Goal: Task Accomplishment & Management: Manage account settings

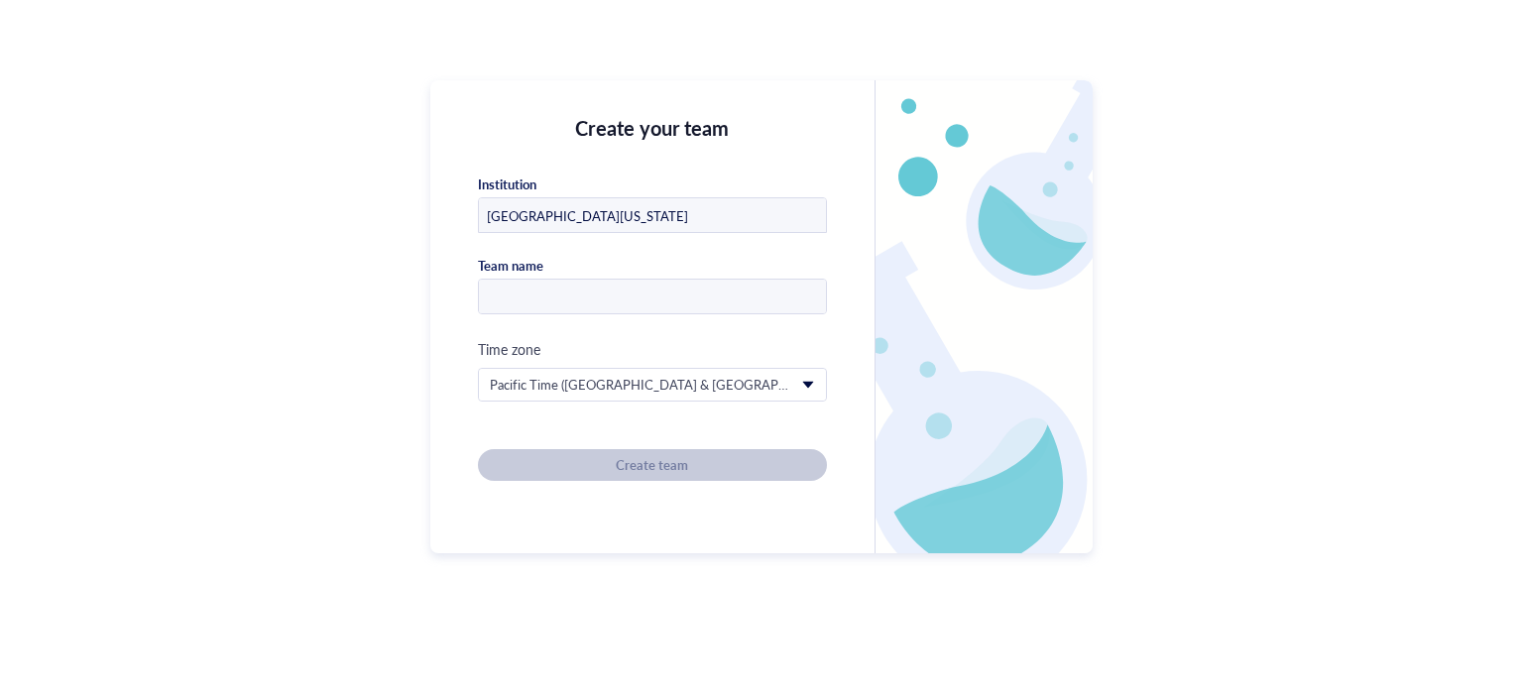
type input "[GEOGRAPHIC_DATA][US_STATE]"
click at [542, 296] on input "text" at bounding box center [652, 298] width 347 height 36
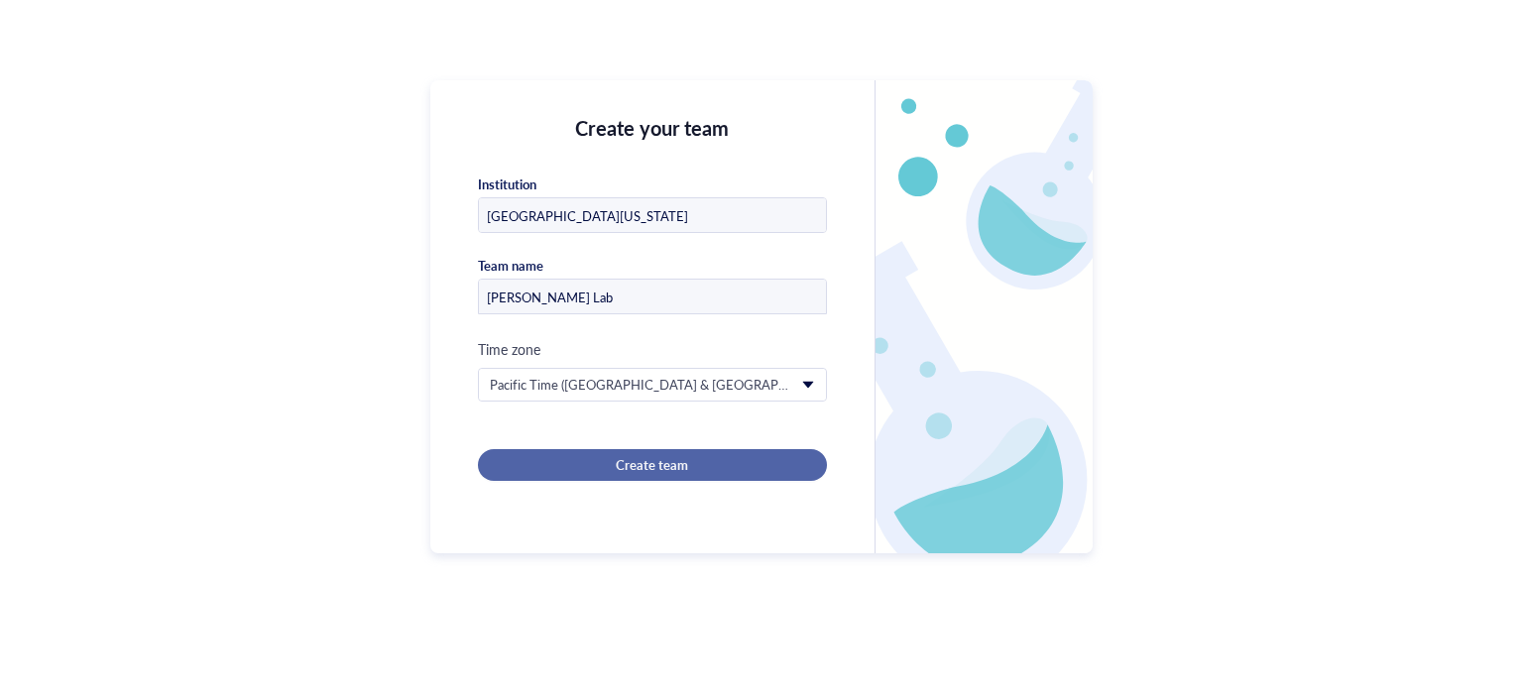
type input "[PERSON_NAME] Lab"
click at [610, 464] on div "Create team" at bounding box center [653, 465] width 286 height 18
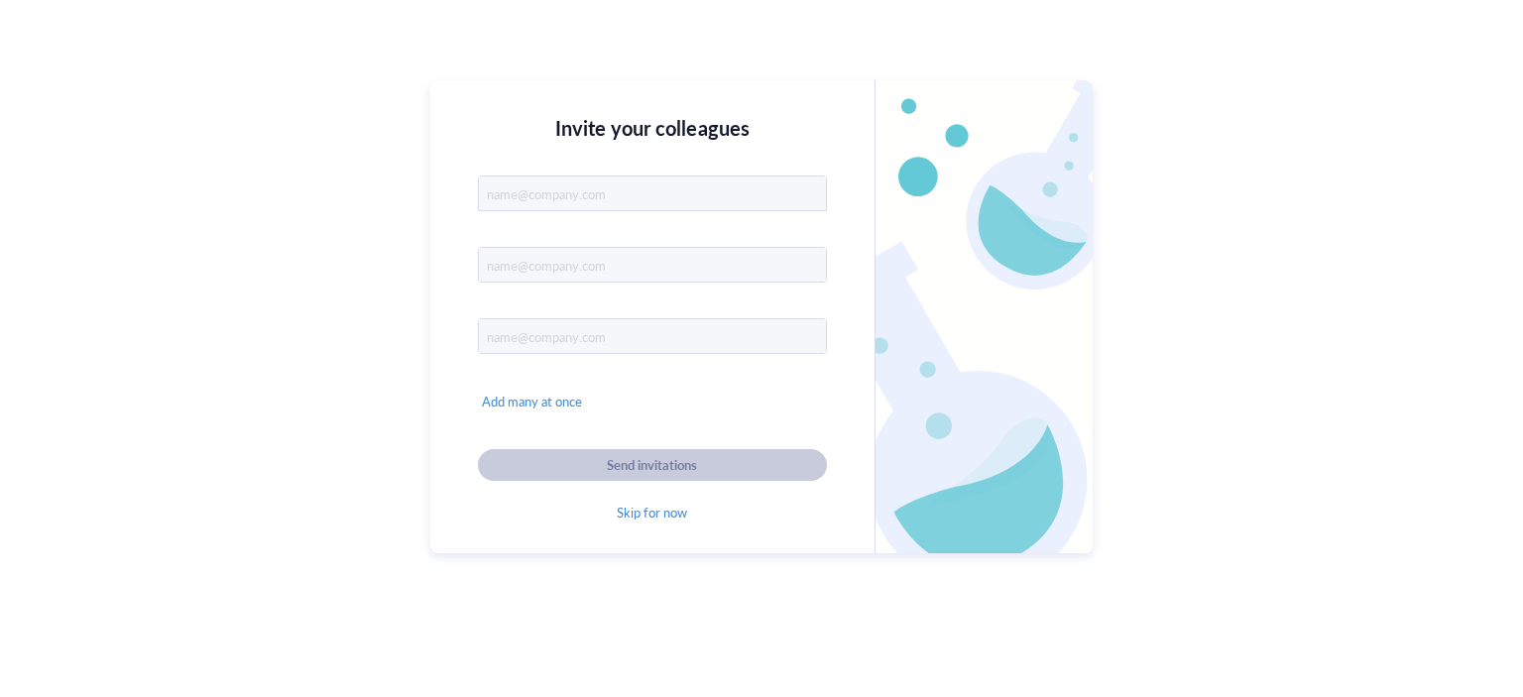
click at [559, 199] on input "text" at bounding box center [652, 194] width 347 height 36
click at [531, 403] on span "Add many at once" at bounding box center [532, 402] width 100 height 18
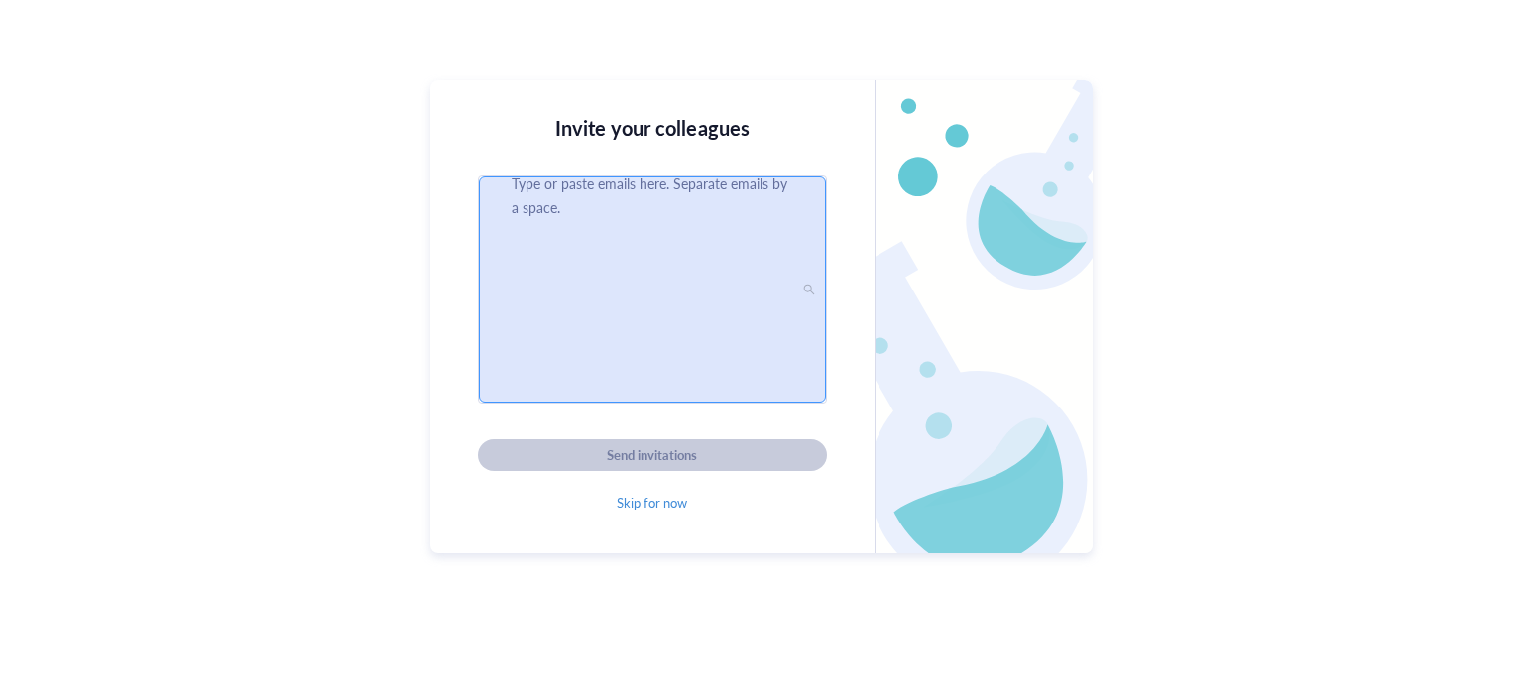
click at [578, 268] on div "Type or paste emails here. Separate emails by a space." at bounding box center [652, 289] width 347 height 226
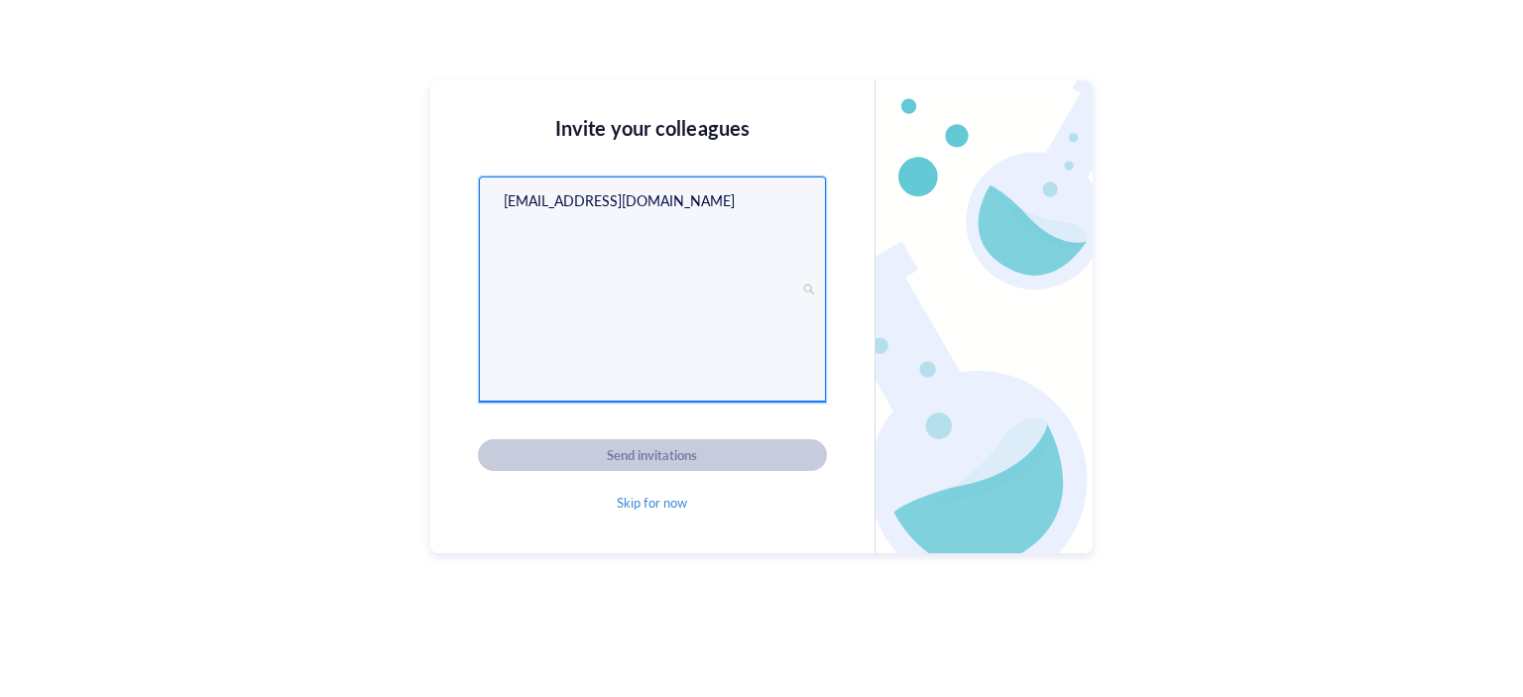
type input "[EMAIL_ADDRESS][DOMAIN_NAME]"
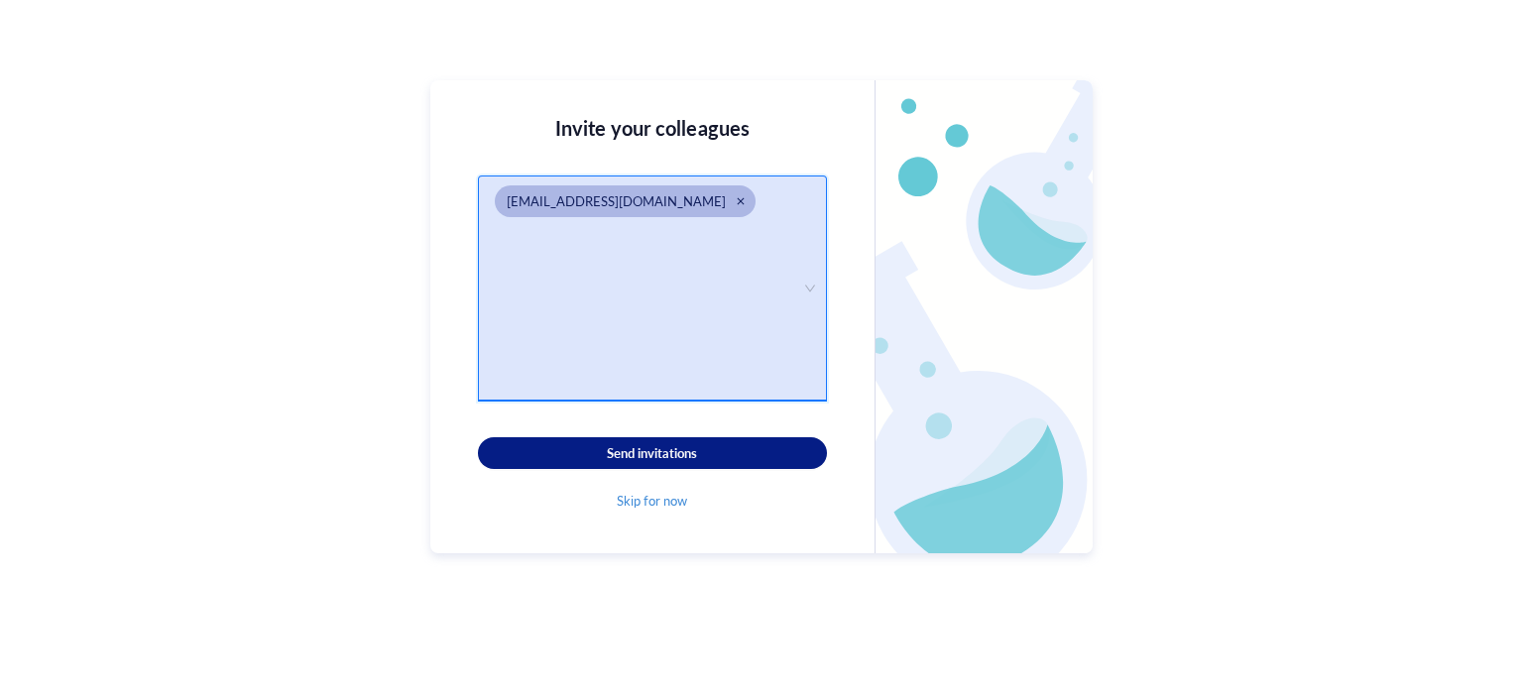
paste input "search"
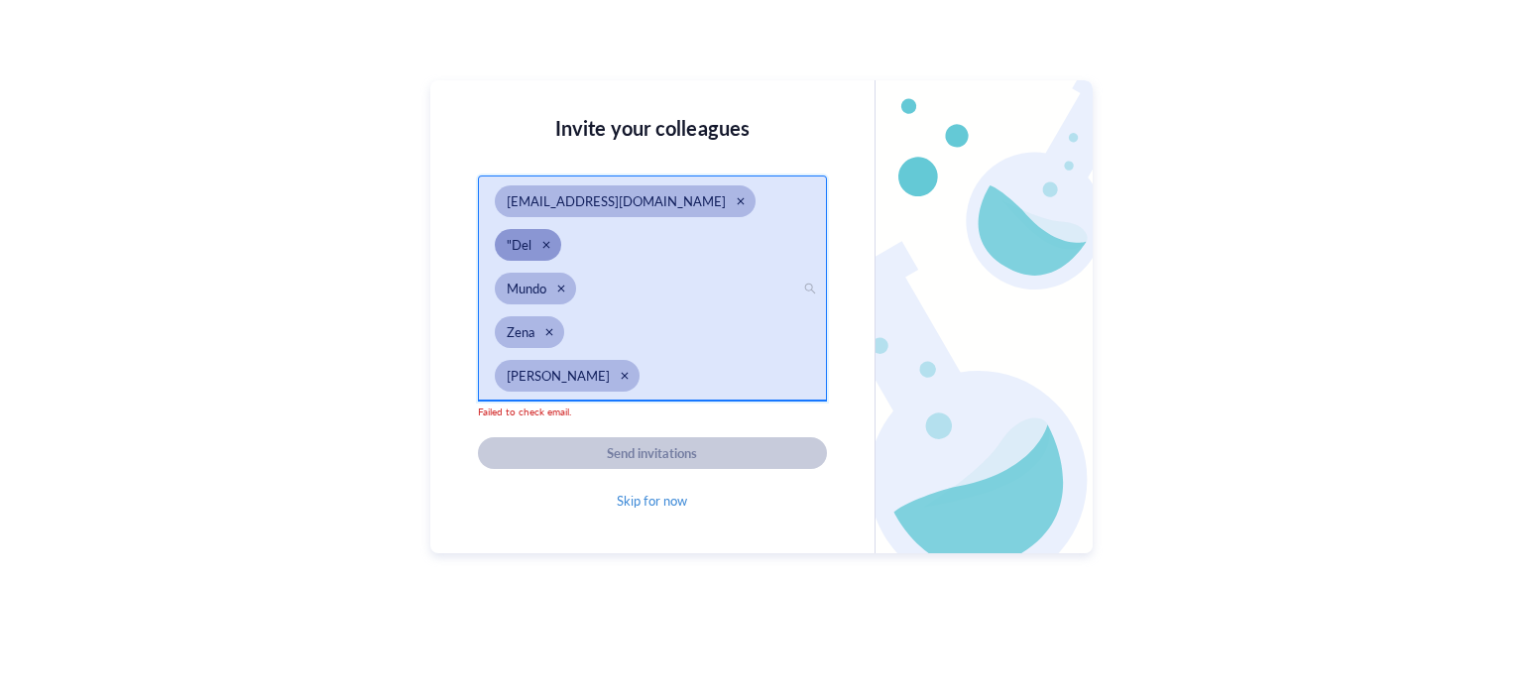
click at [548, 245] on div "Close" at bounding box center [545, 244] width 9 height 9
click at [559, 247] on div "Close" at bounding box center [560, 244] width 9 height 9
click at [559, 247] on span "Zena" at bounding box center [529, 245] width 69 height 32
click at [551, 244] on div "Close" at bounding box center [548, 244] width 9 height 9
click at [620, 244] on div "Close" at bounding box center [624, 244] width 9 height 9
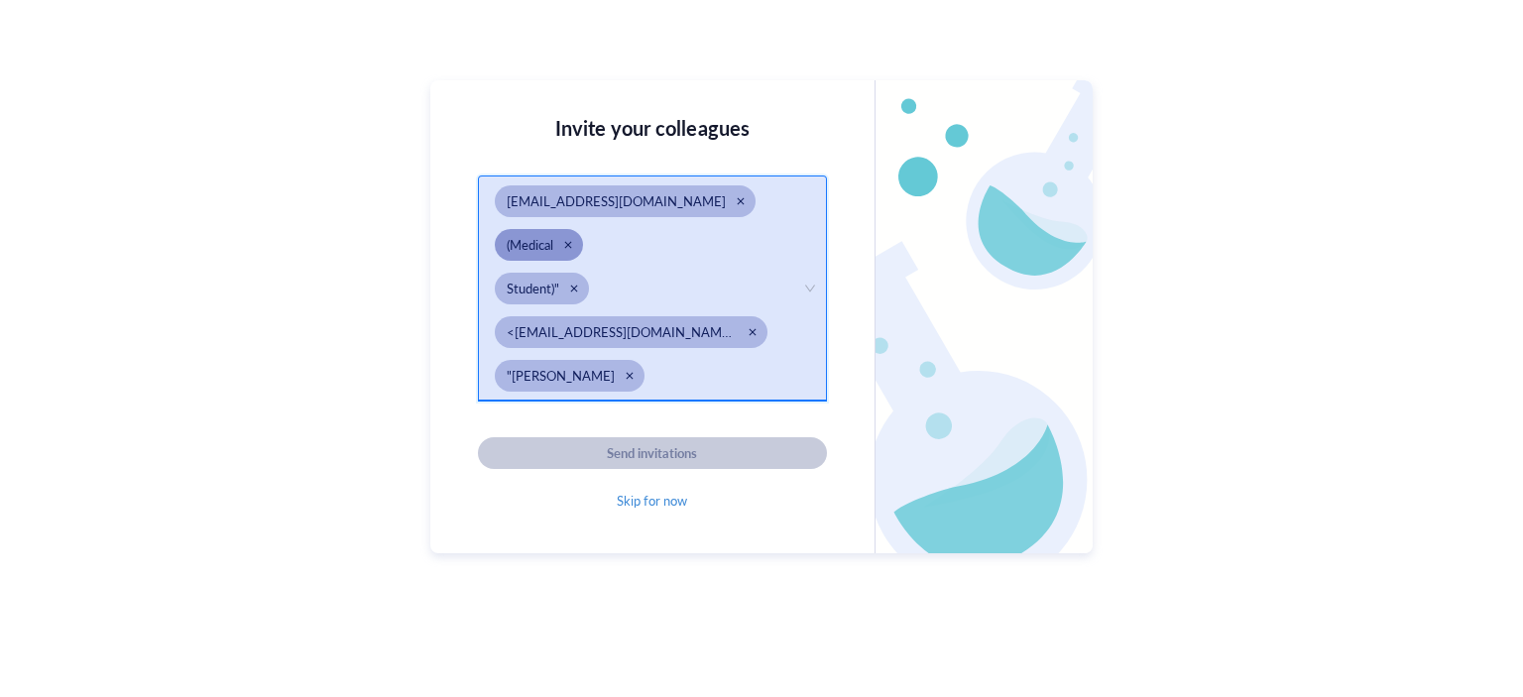
click at [552, 245] on span "(Medical" at bounding box center [530, 244] width 47 height 19
click at [566, 249] on div "Close" at bounding box center [567, 244] width 9 height 9
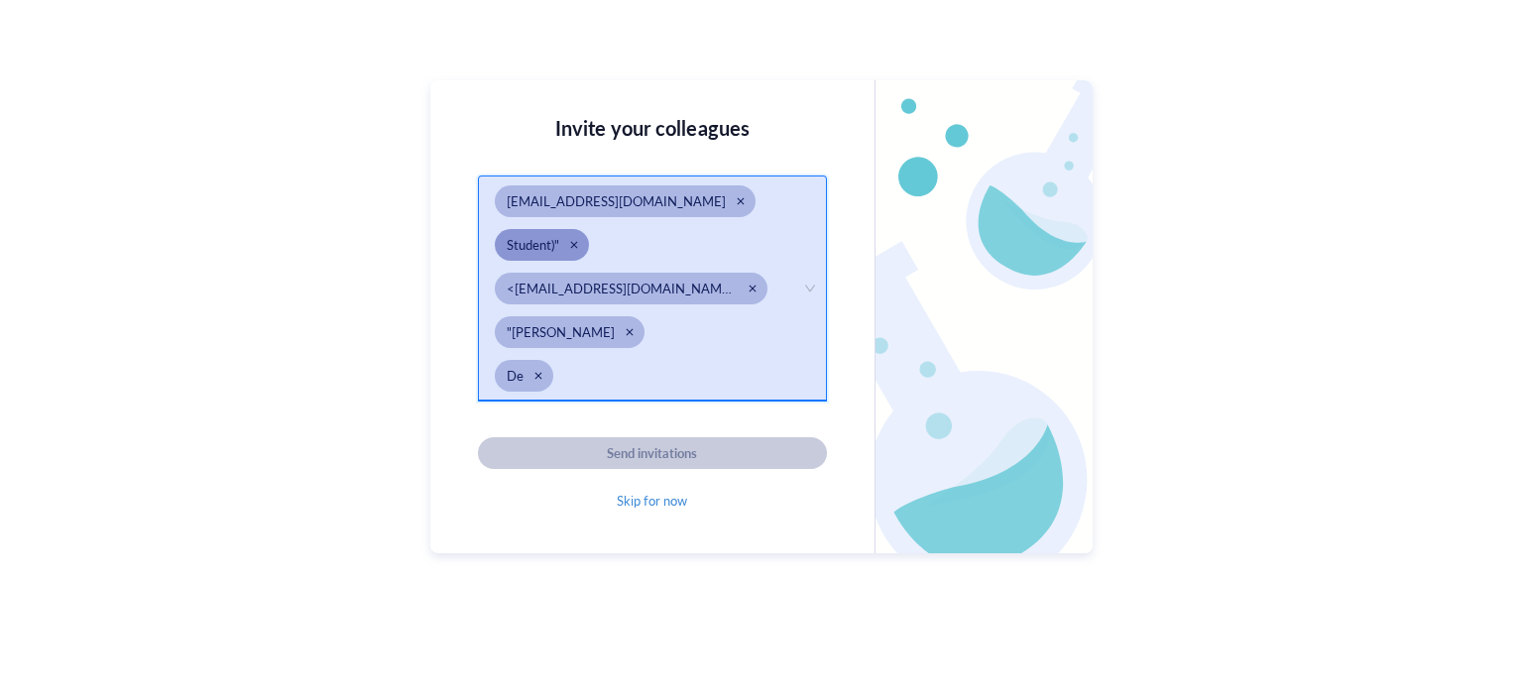
click at [568, 241] on div "Close" at bounding box center [574, 245] width 14 height 14
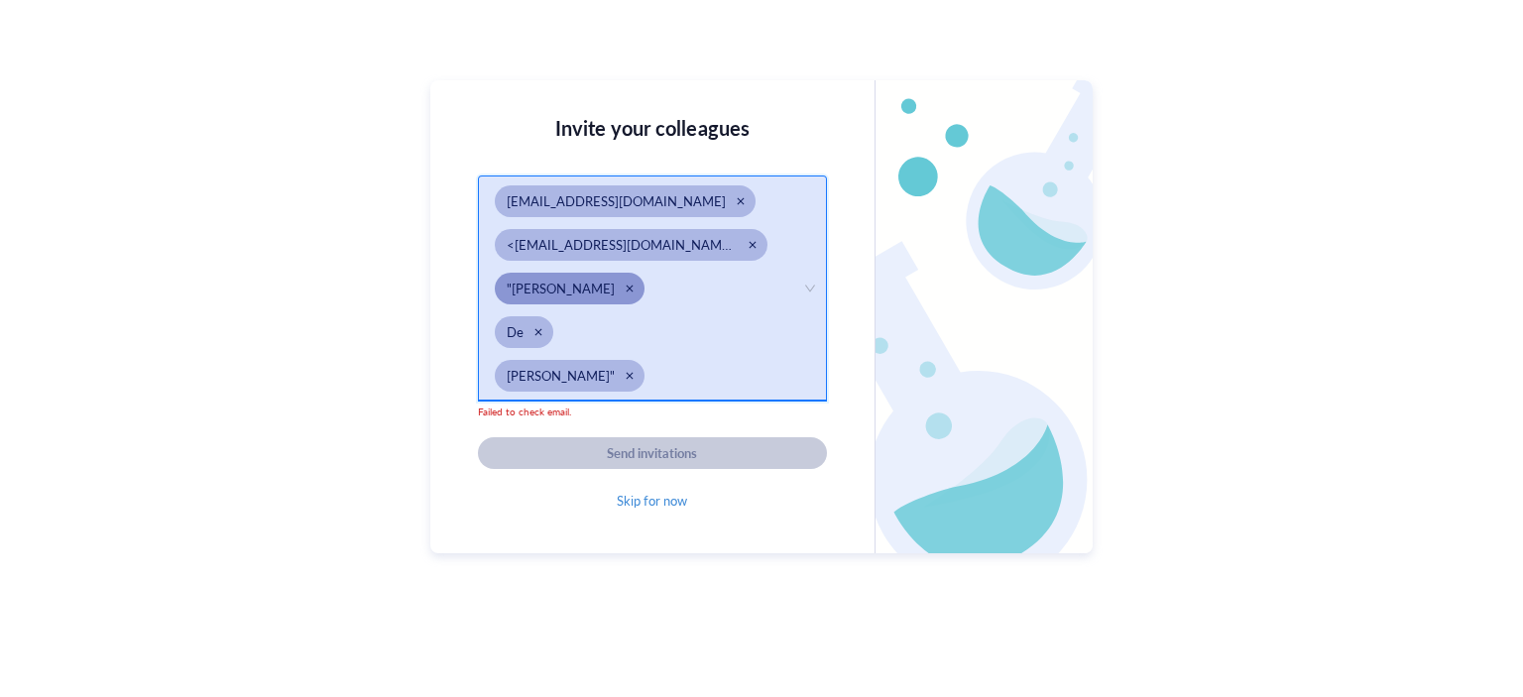
click at [623, 285] on div "Close" at bounding box center [630, 289] width 14 height 14
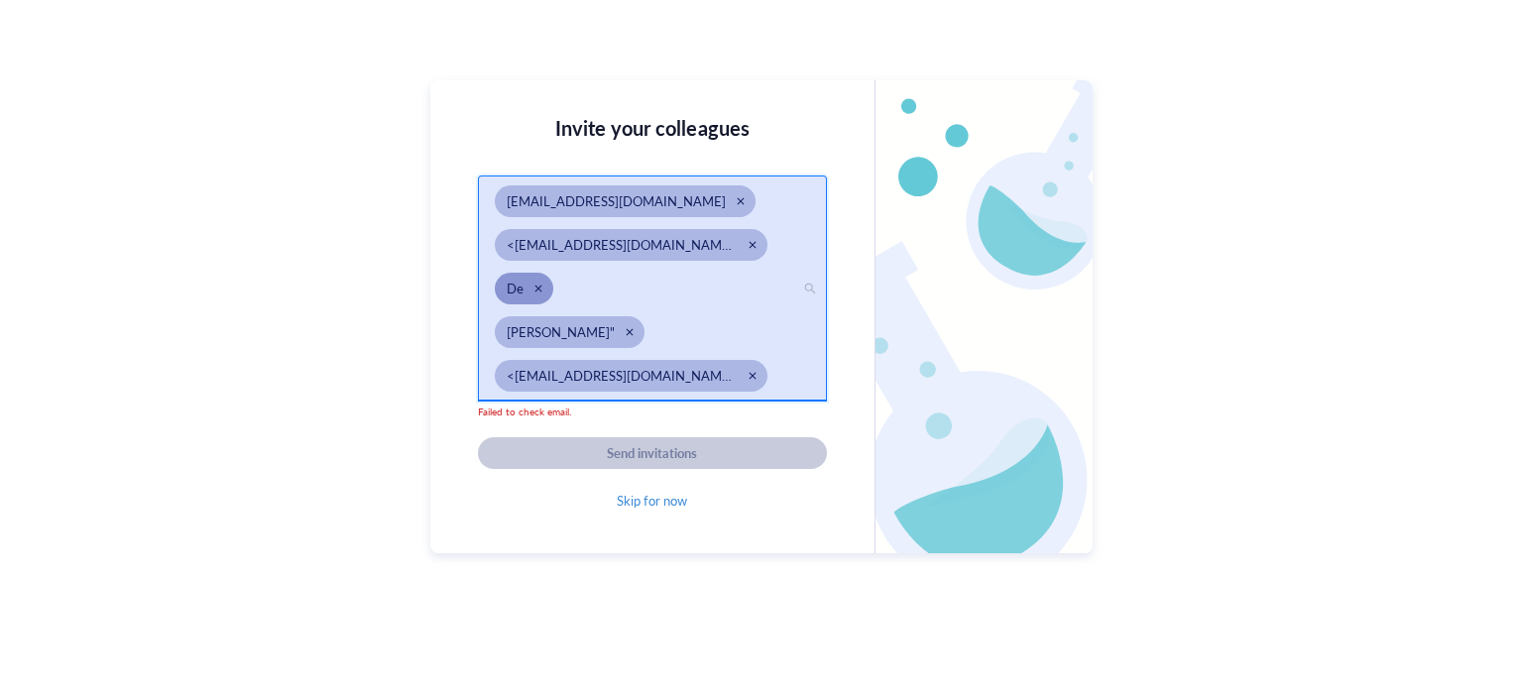
click at [531, 290] on div "Close" at bounding box center [538, 289] width 14 height 14
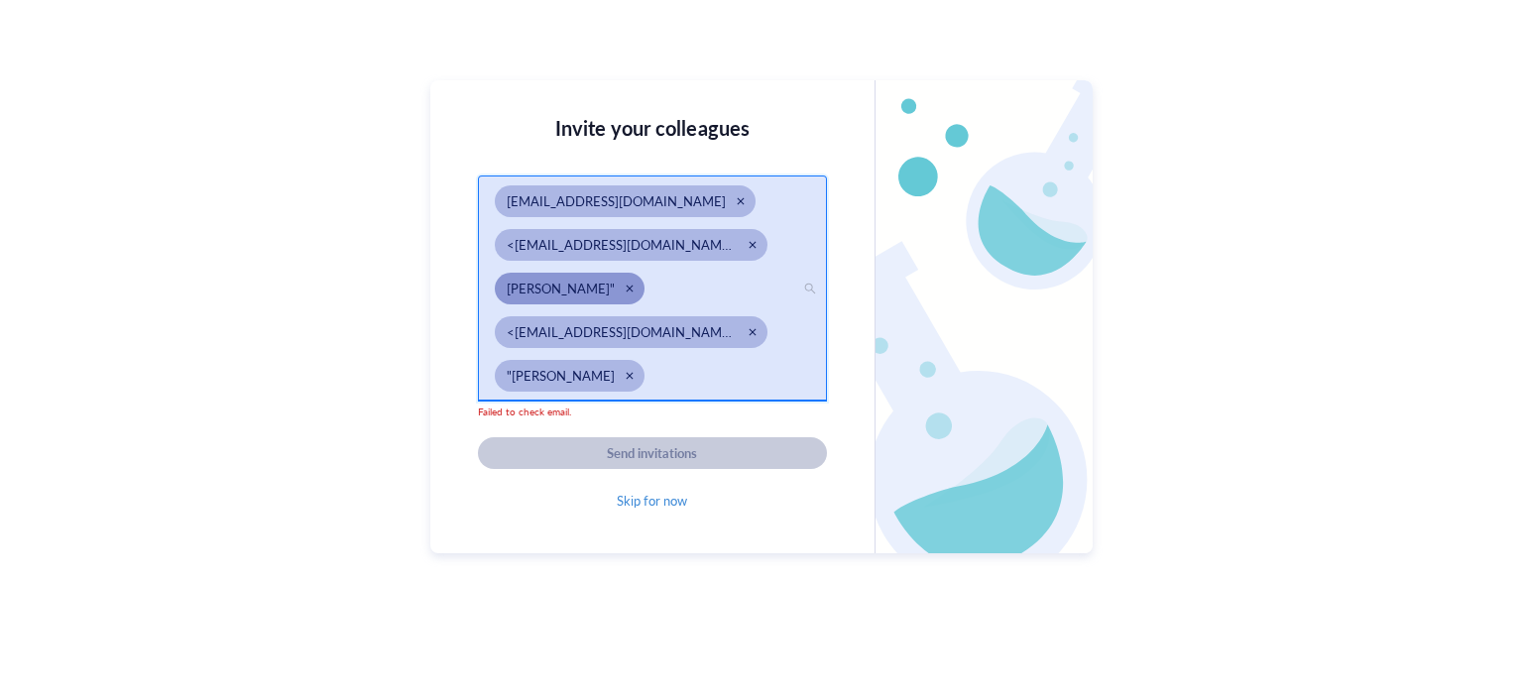
click at [625, 288] on div "Close" at bounding box center [629, 288] width 9 height 9
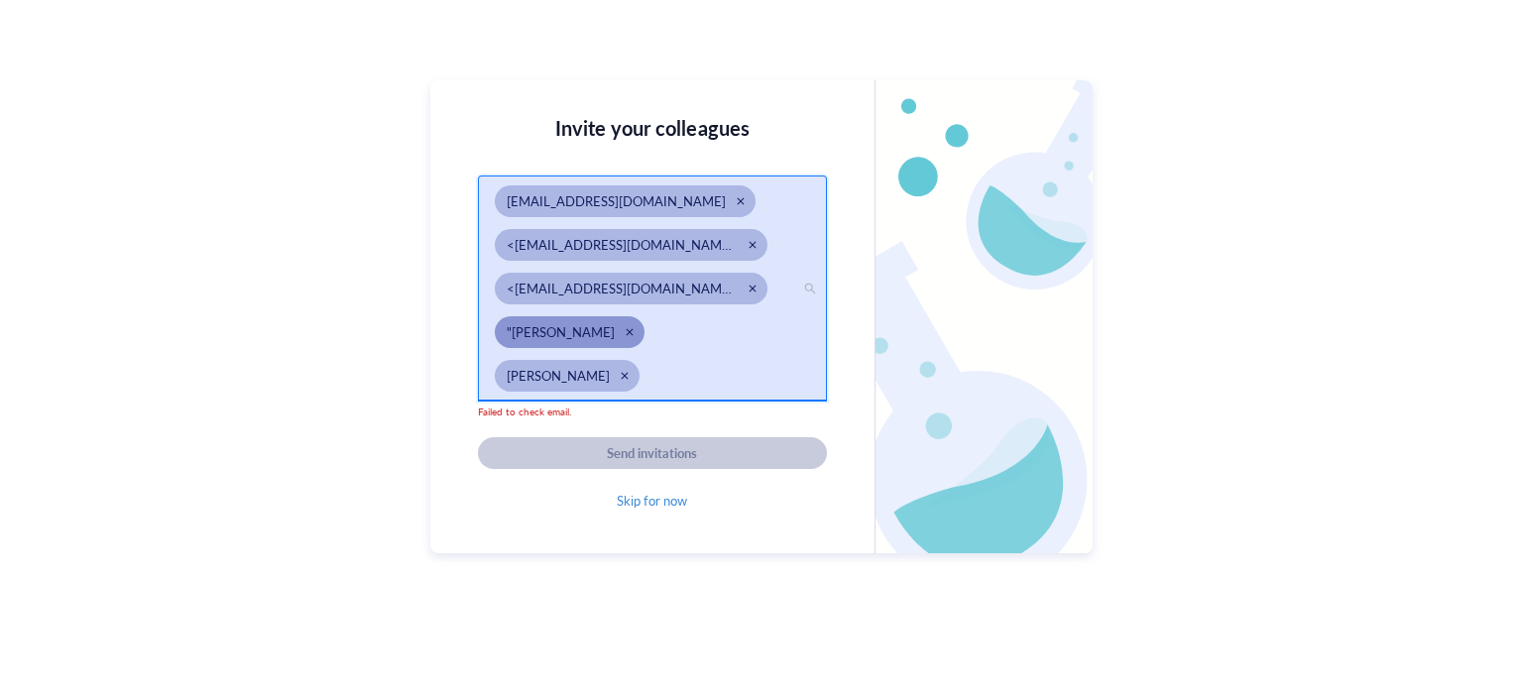
click at [625, 335] on div "Close" at bounding box center [629, 331] width 9 height 9
click at [618, 332] on div "Close" at bounding box center [625, 332] width 14 height 14
click at [618, 335] on div "Close" at bounding box center [625, 332] width 14 height 14
click at [625, 331] on div "Close" at bounding box center [629, 331] width 9 height 9
click at [581, 373] on div "Close" at bounding box center [577, 375] width 9 height 9
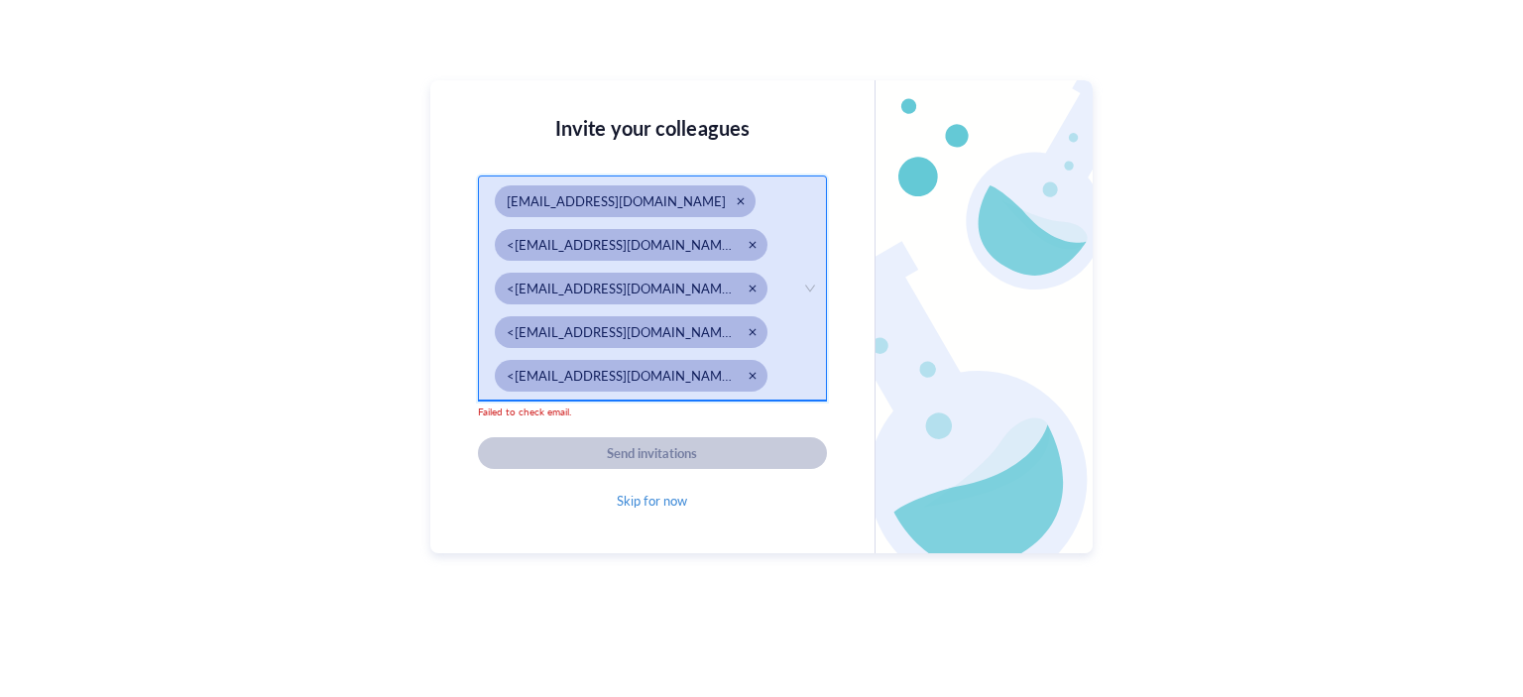
scroll to position [99, 0]
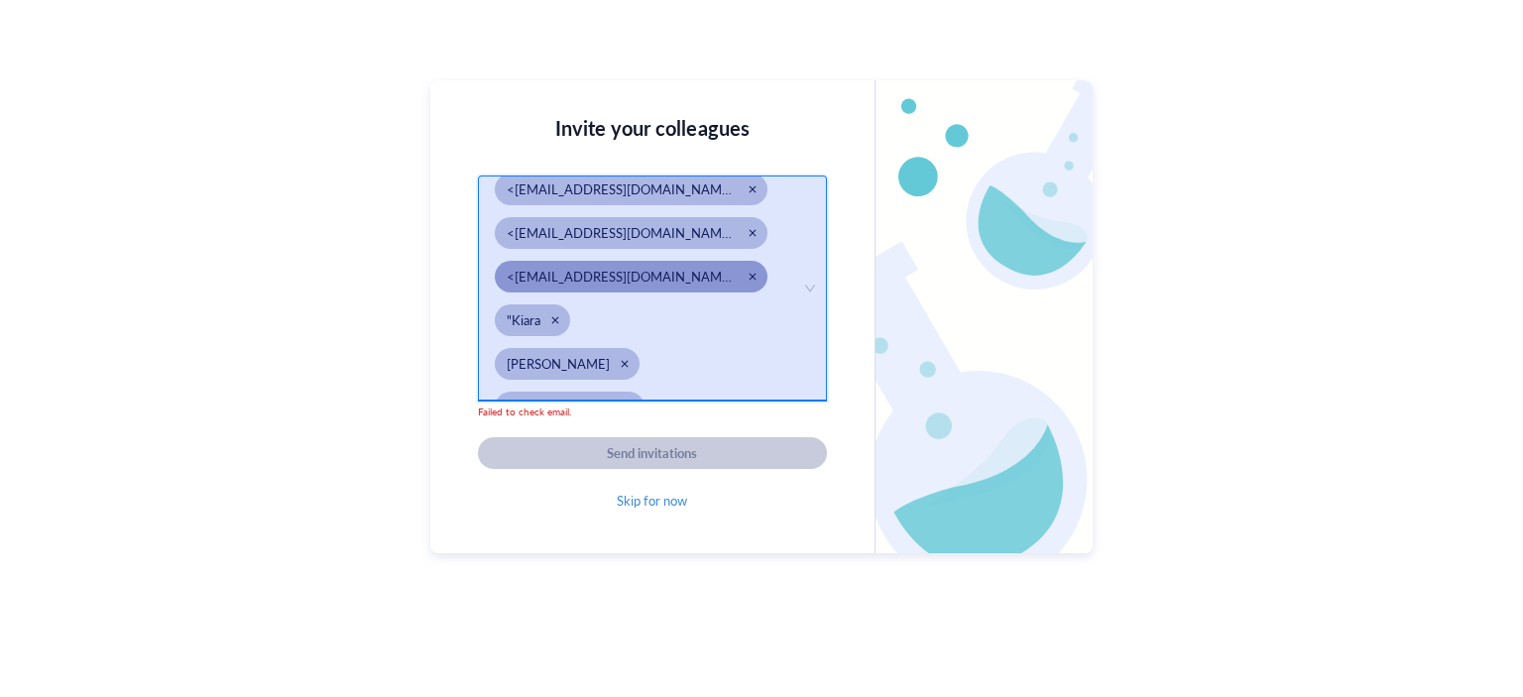
click at [748, 277] on div "Close" at bounding box center [752, 276] width 9 height 9
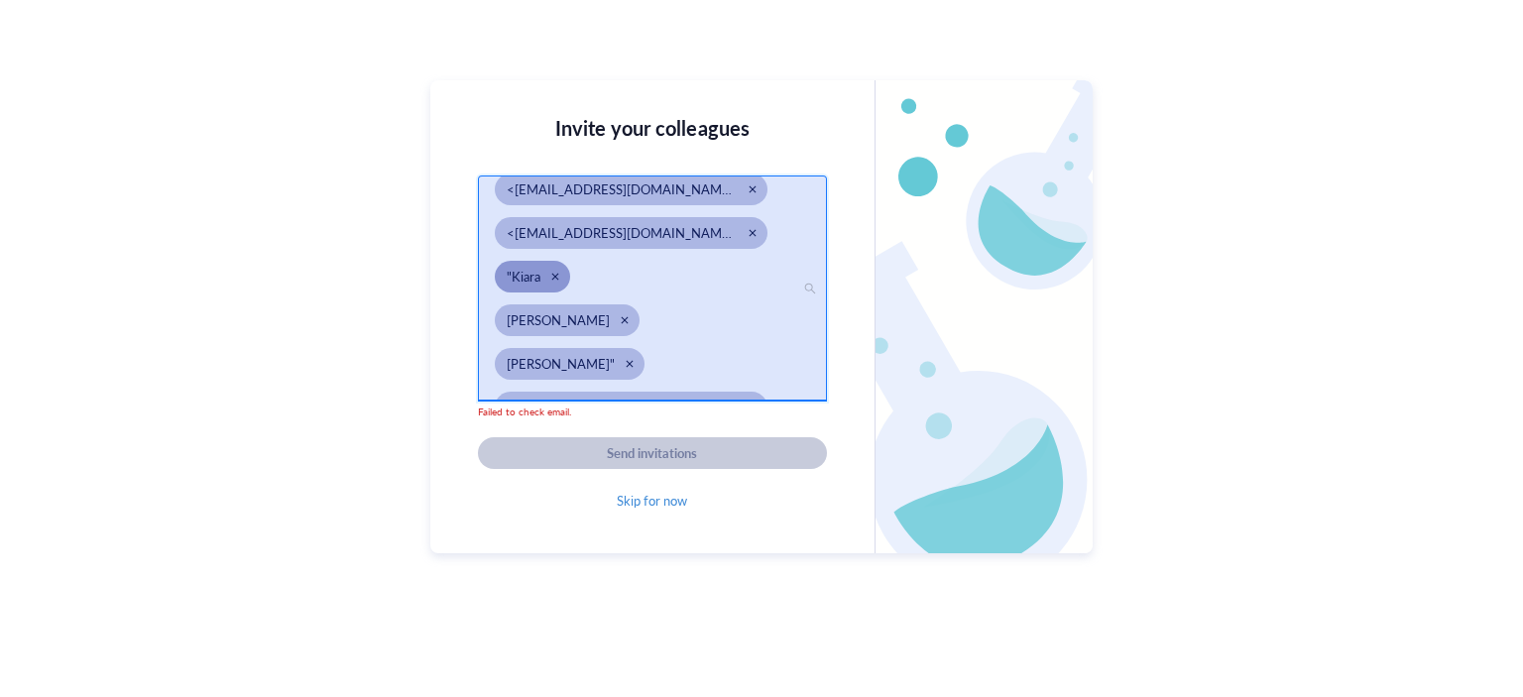
click at [549, 283] on div "Close" at bounding box center [555, 277] width 14 height 14
click at [618, 282] on div "Close" at bounding box center [625, 277] width 14 height 14
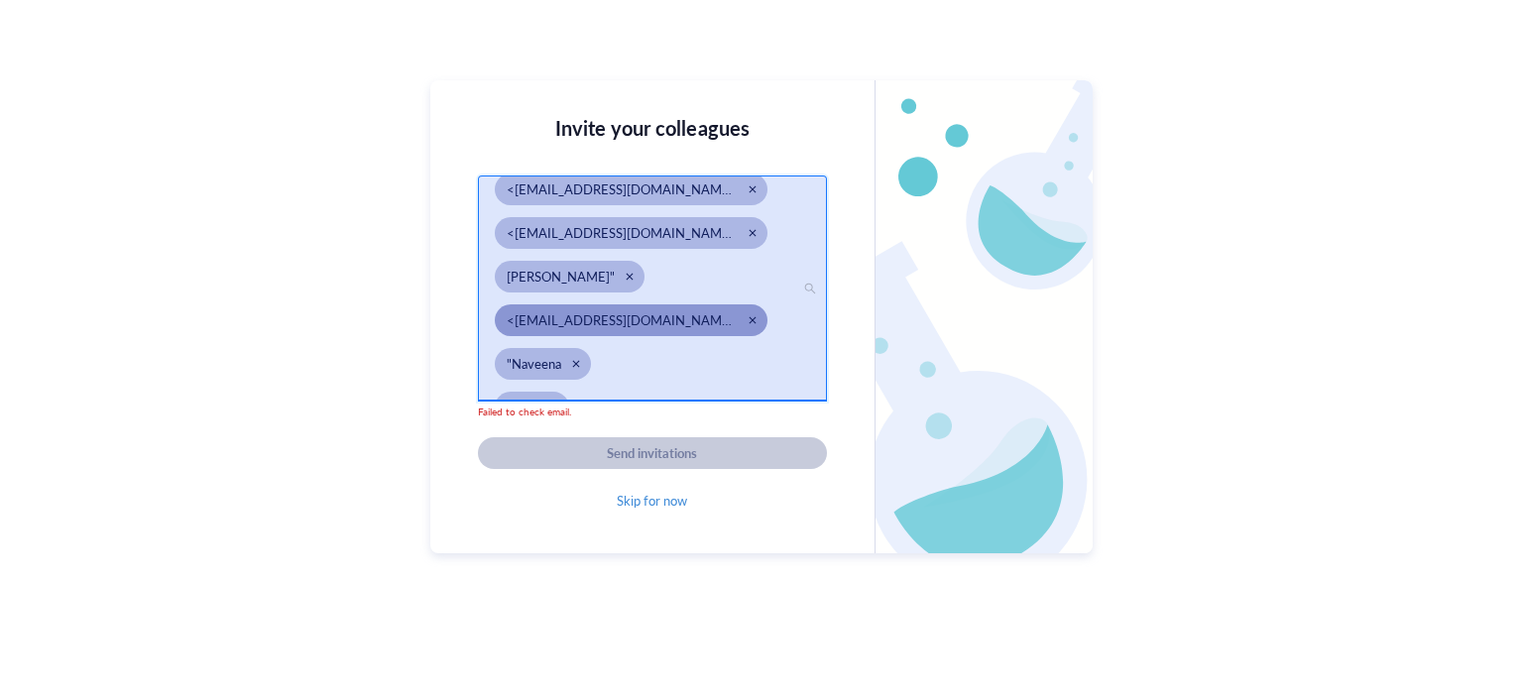
click at [625, 277] on div "Close" at bounding box center [629, 276] width 9 height 9
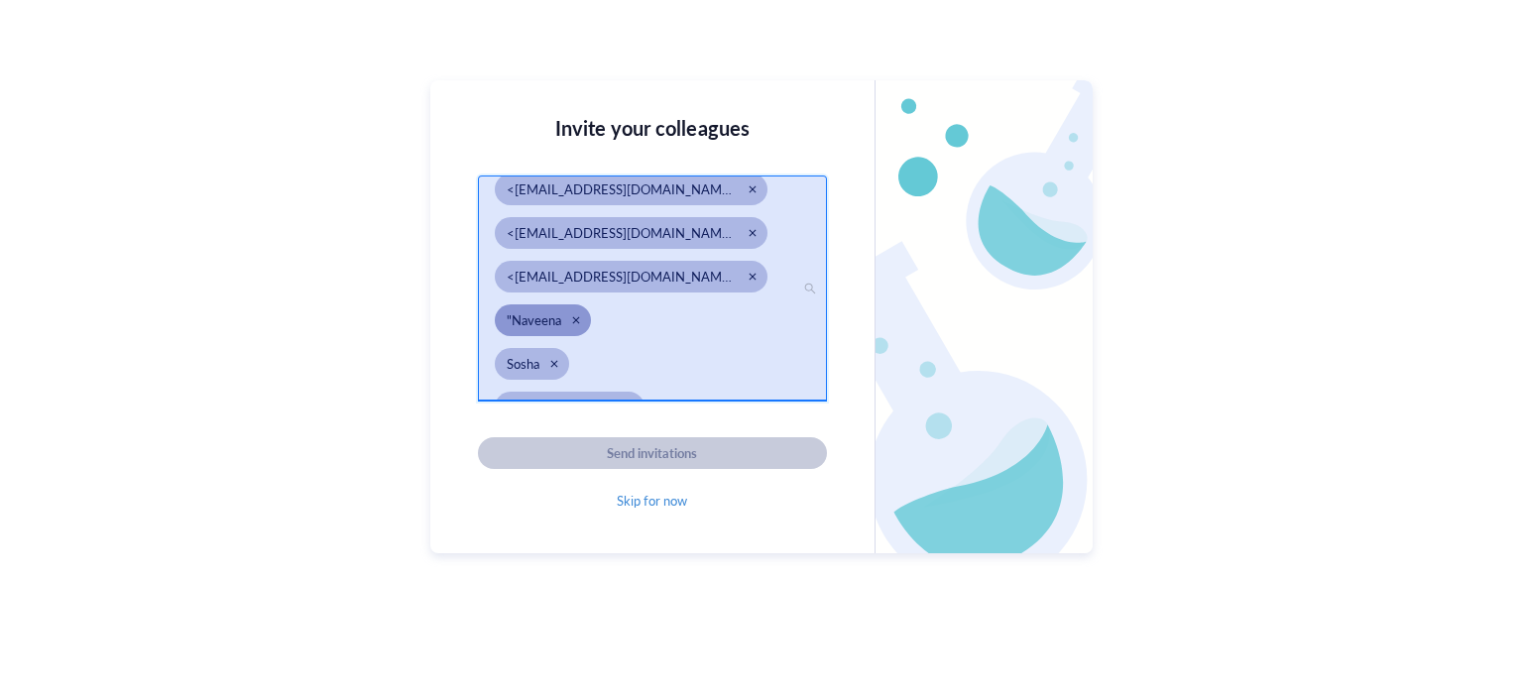
click at [567, 319] on span ""Naveena" at bounding box center [543, 320] width 96 height 32
click at [547, 358] on div "Close" at bounding box center [554, 364] width 14 height 14
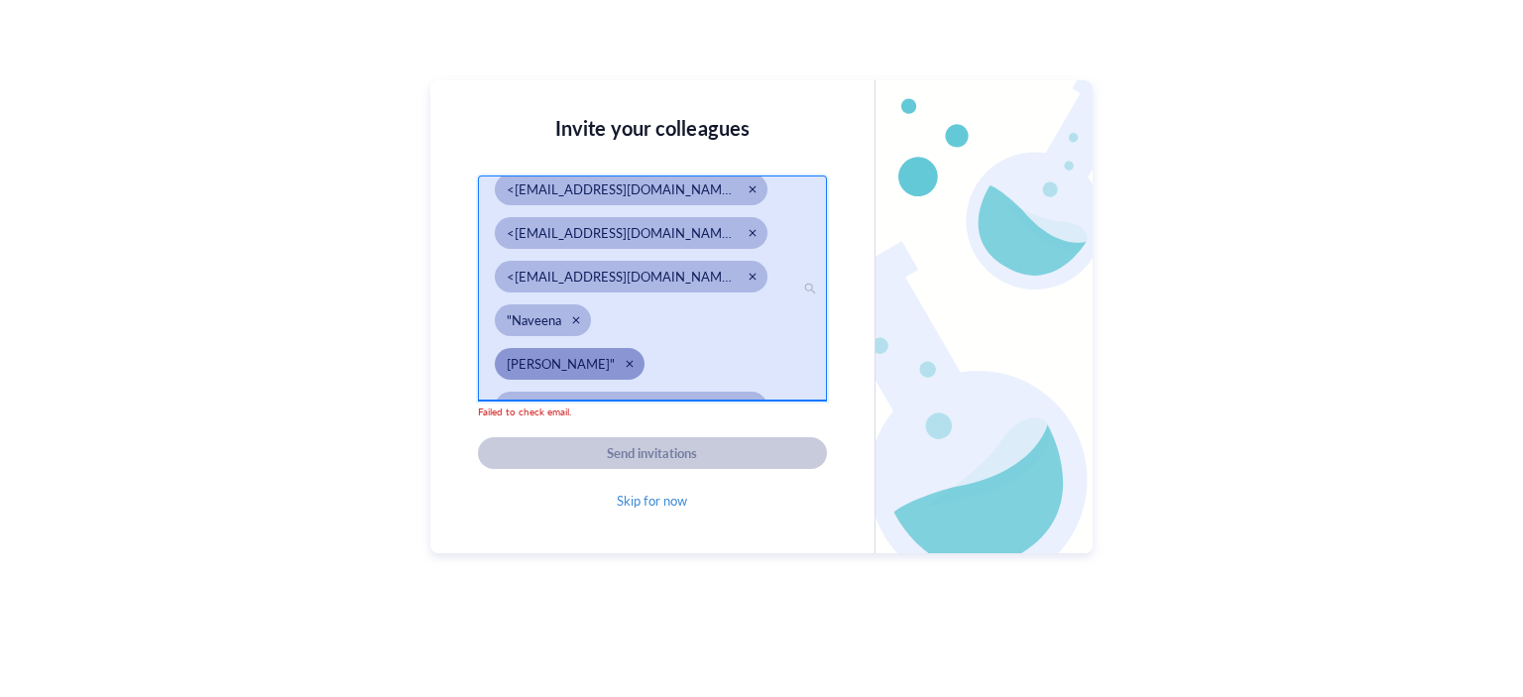
click at [576, 321] on div "Close" at bounding box center [575, 319] width 9 height 9
click at [625, 320] on div "Close" at bounding box center [629, 319] width 9 height 9
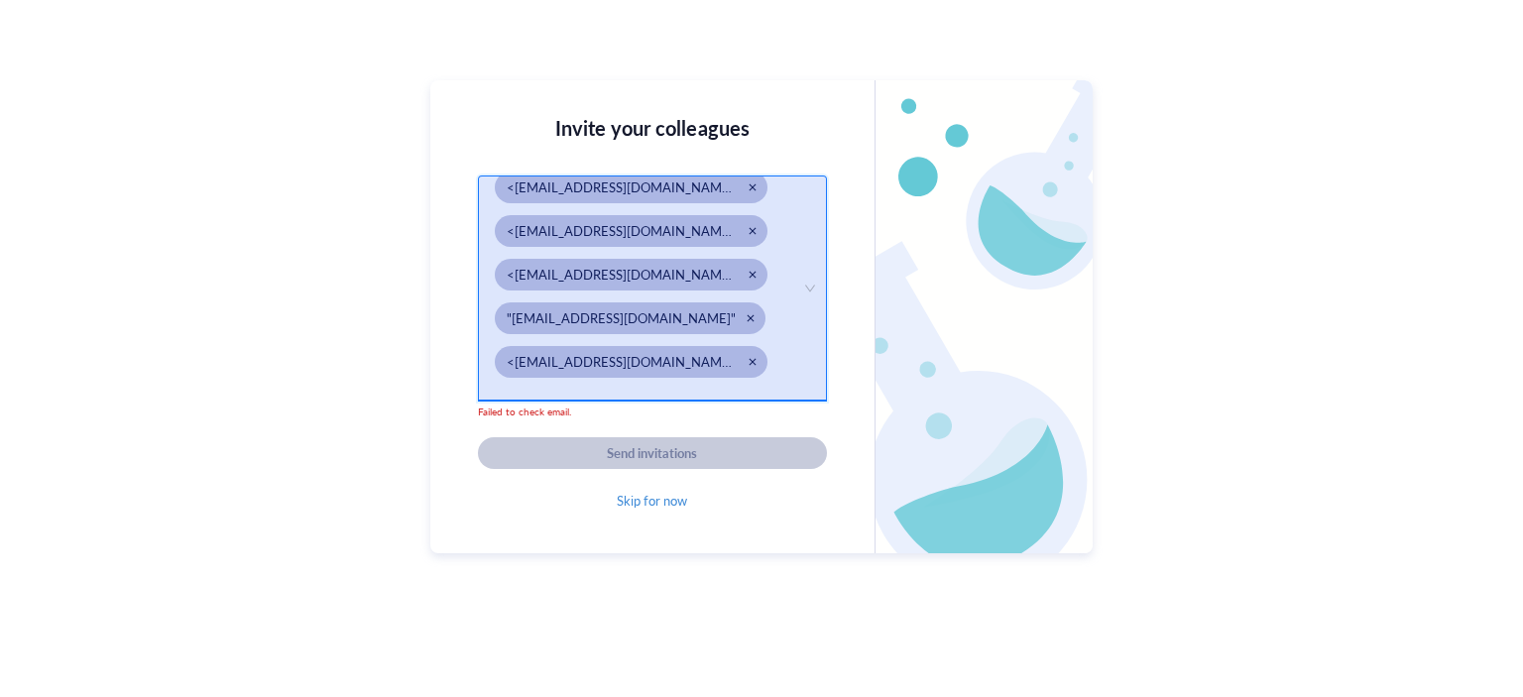
scroll to position [172, 0]
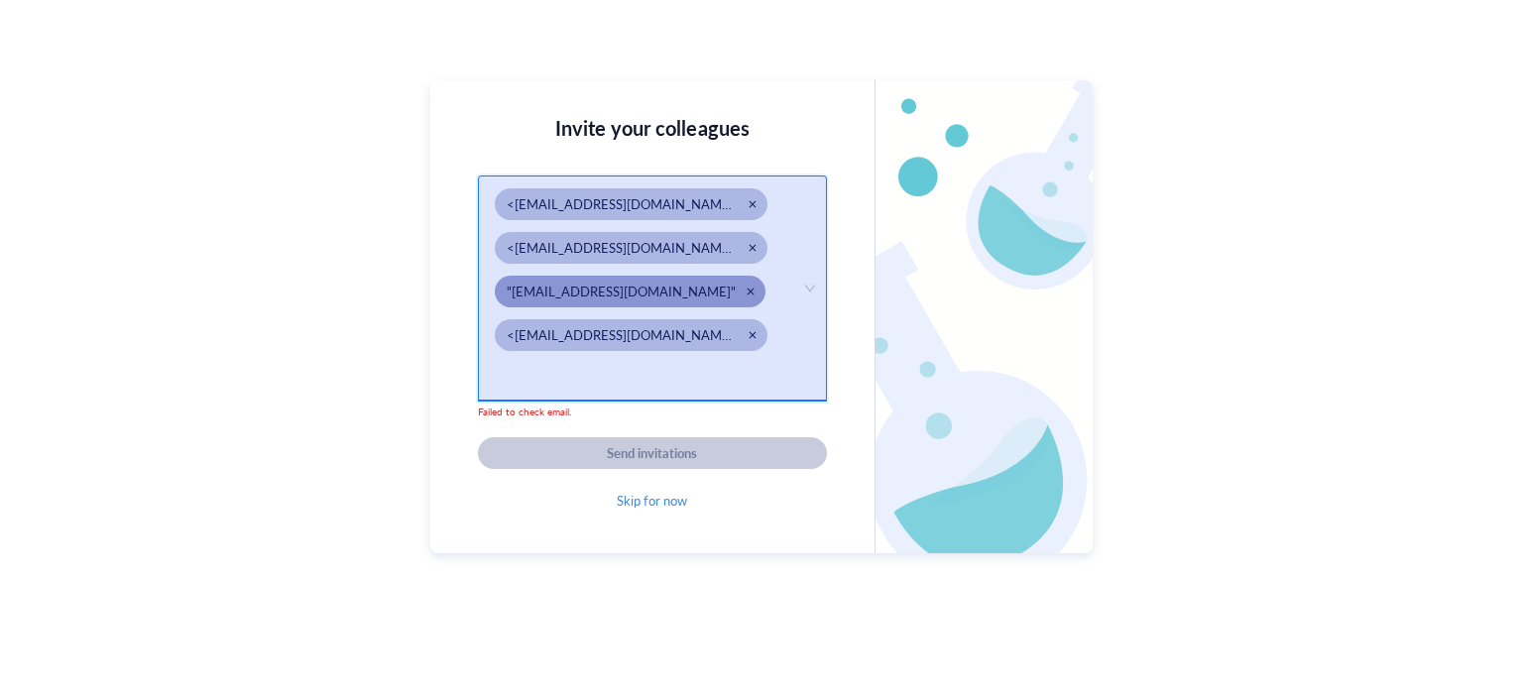
click at [748, 337] on div "Close" at bounding box center [752, 334] width 9 height 9
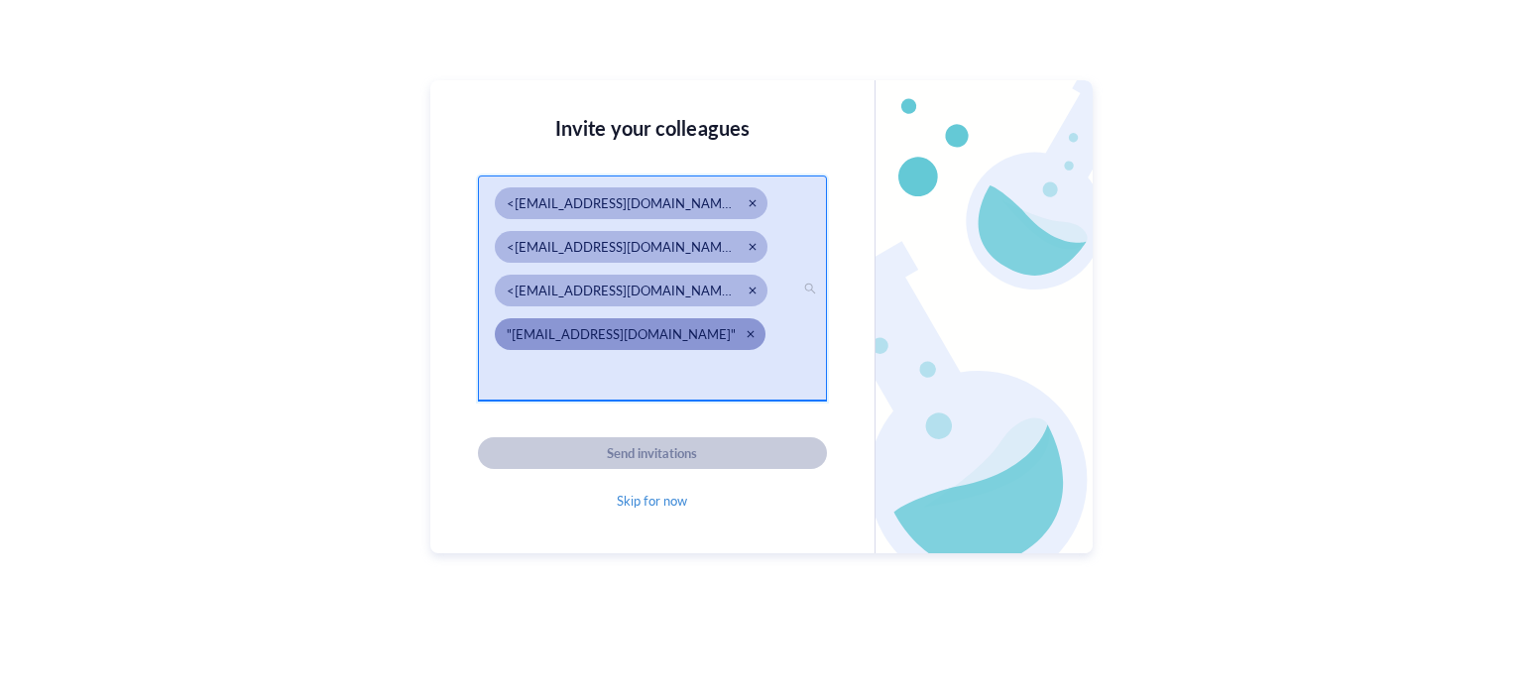
scroll to position [129, 0]
click at [744, 337] on div "Close" at bounding box center [751, 334] width 14 height 14
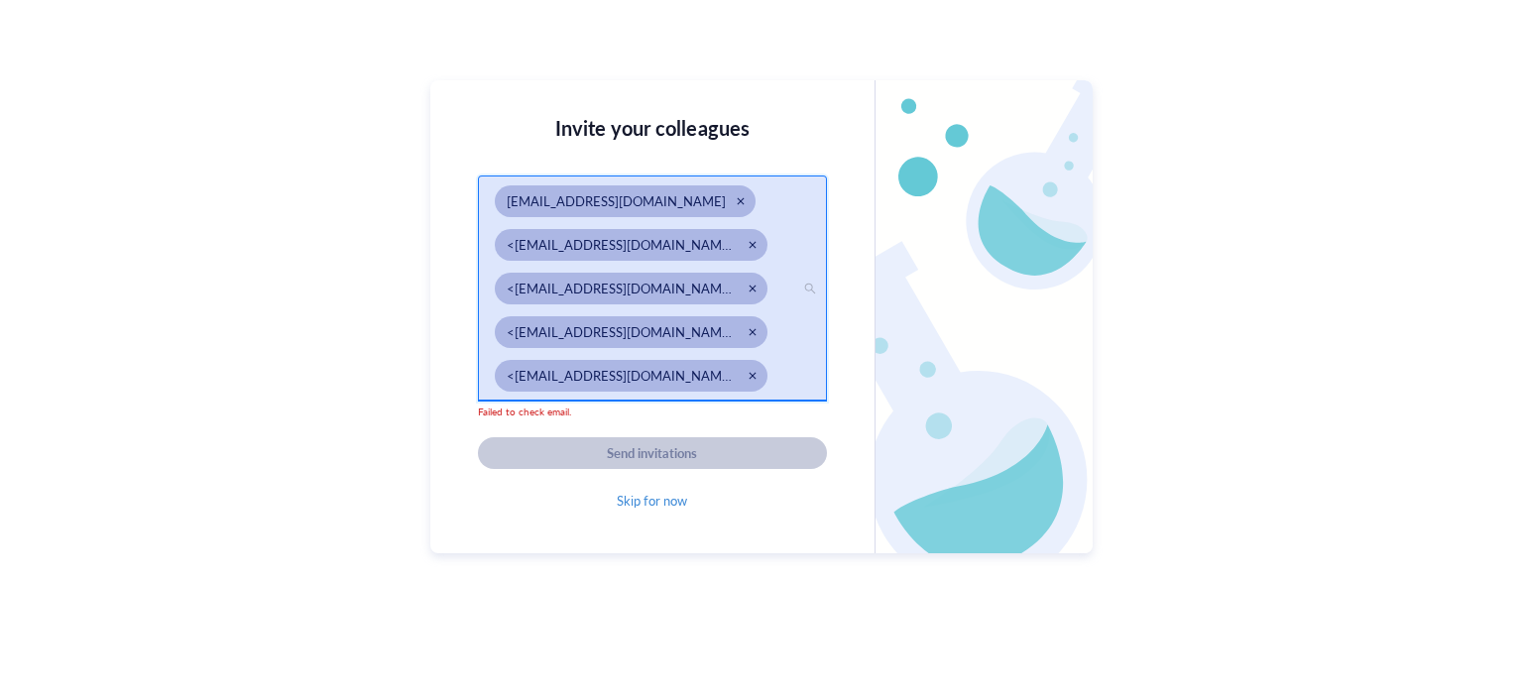
click at [652, 208] on div "[EMAIL_ADDRESS][DOMAIN_NAME]" at bounding box center [652, 207] width 315 height 44
click at [665, 199] on div "[EMAIL_ADDRESS][DOMAIN_NAME]" at bounding box center [652, 207] width 315 height 44
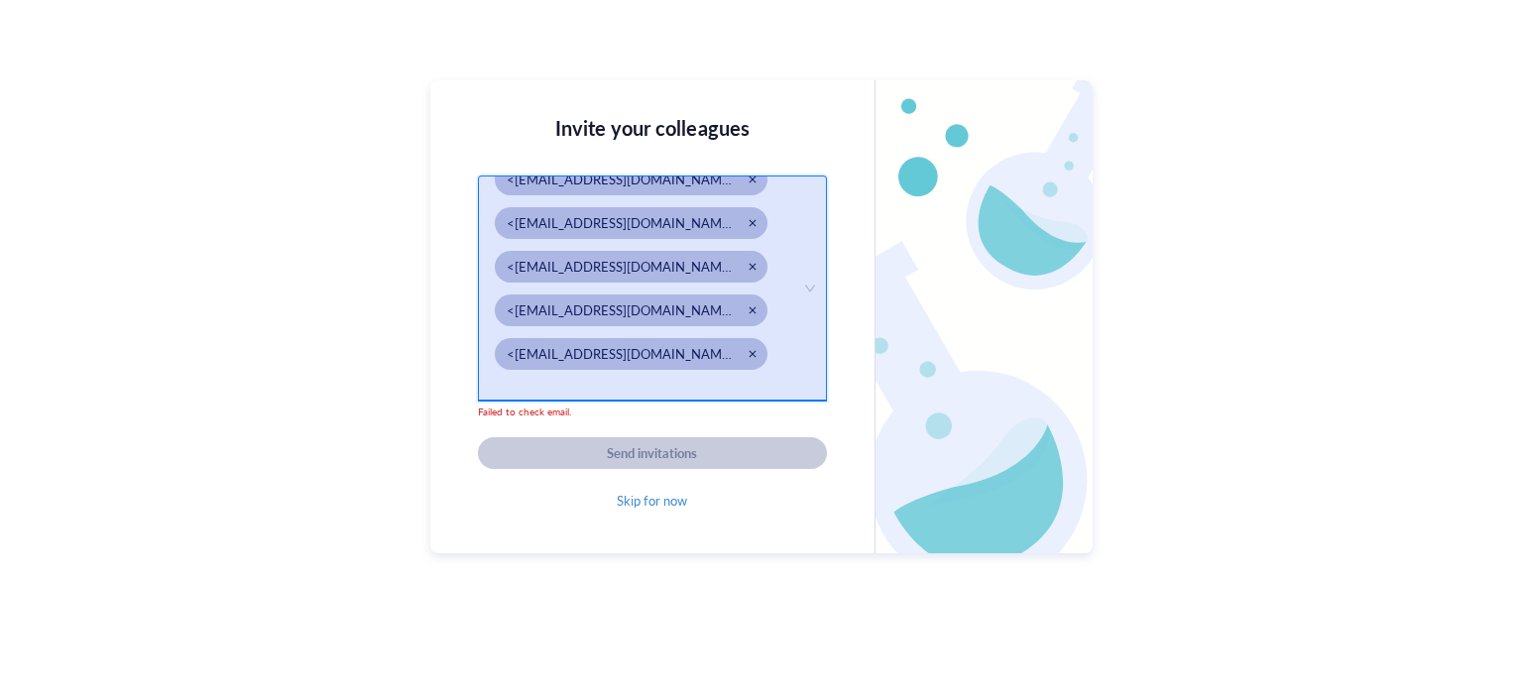
scroll to position [84, 0]
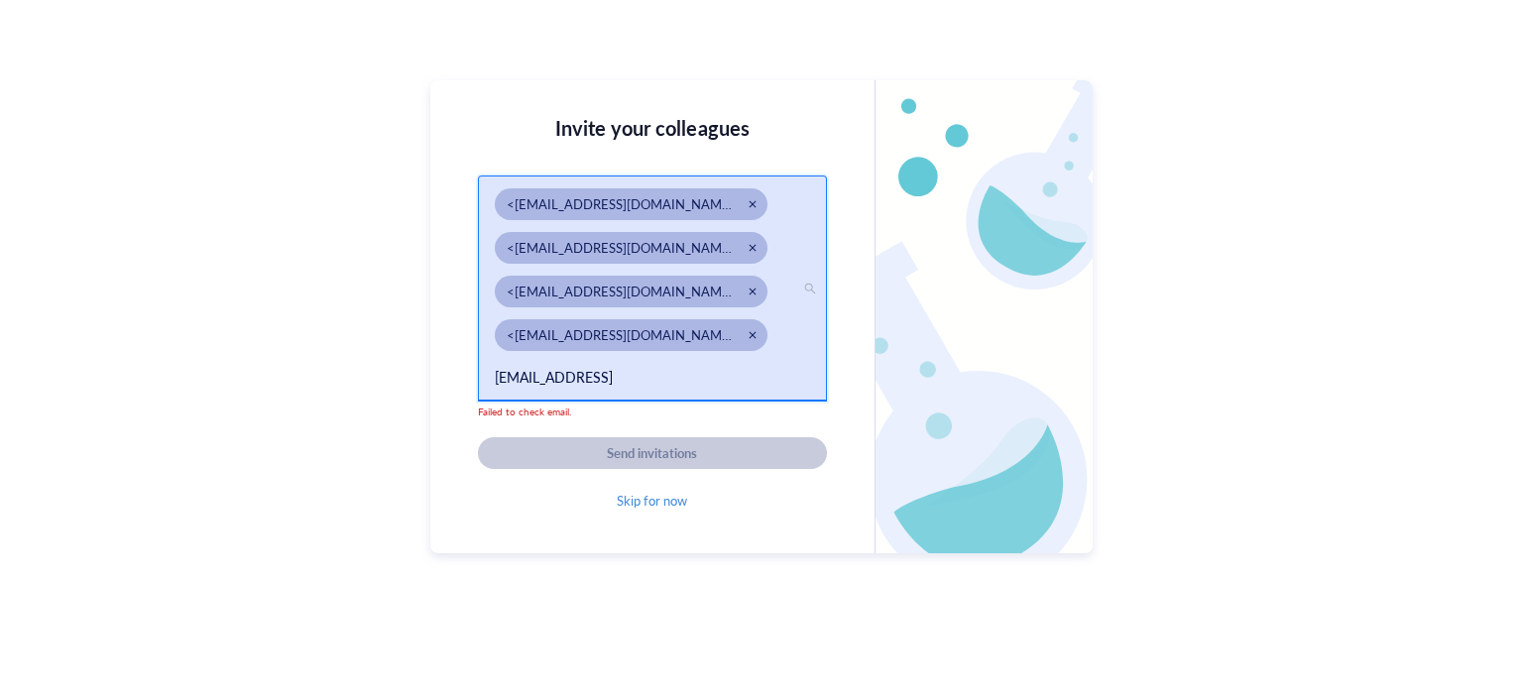
type input "[EMAIL_ADDRESS][DOMAIN_NAME]"
click at [748, 338] on div "Close" at bounding box center [752, 334] width 9 height 9
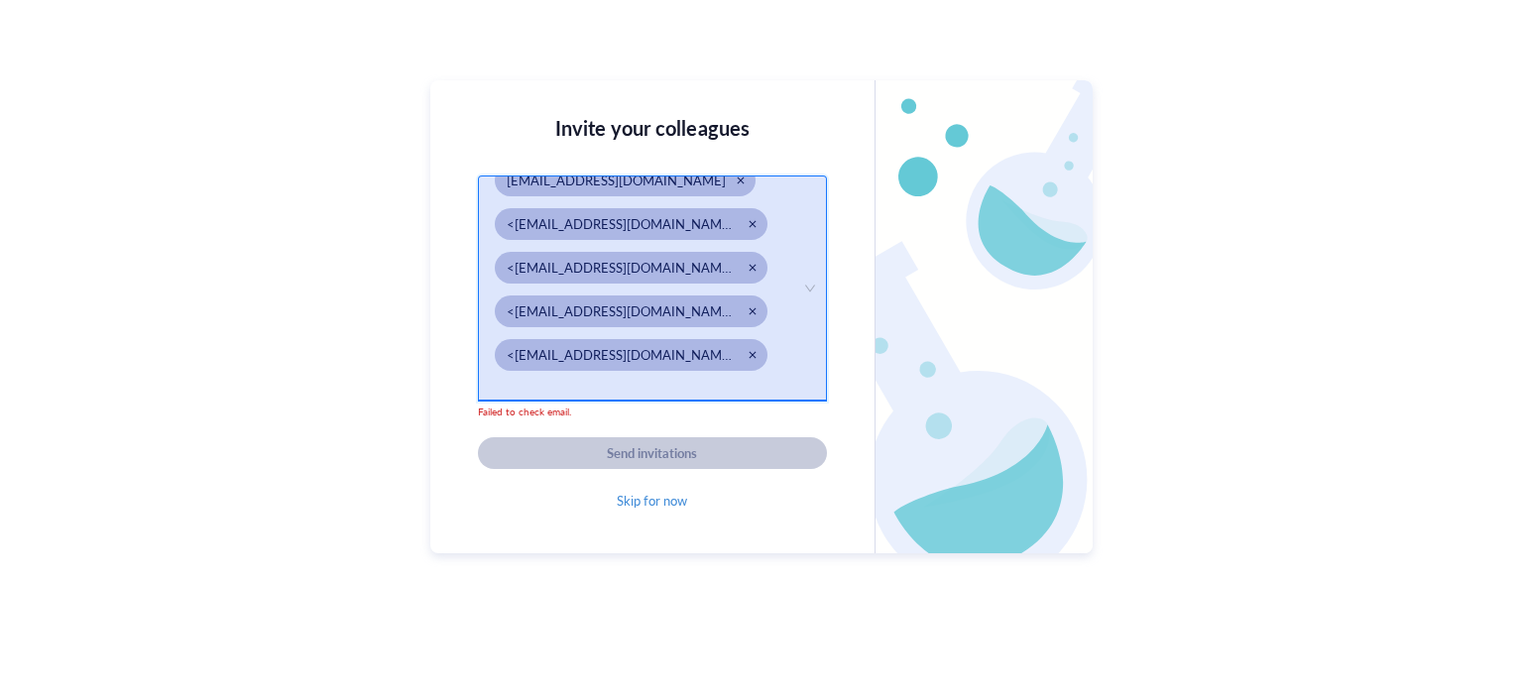
scroll to position [41, 0]
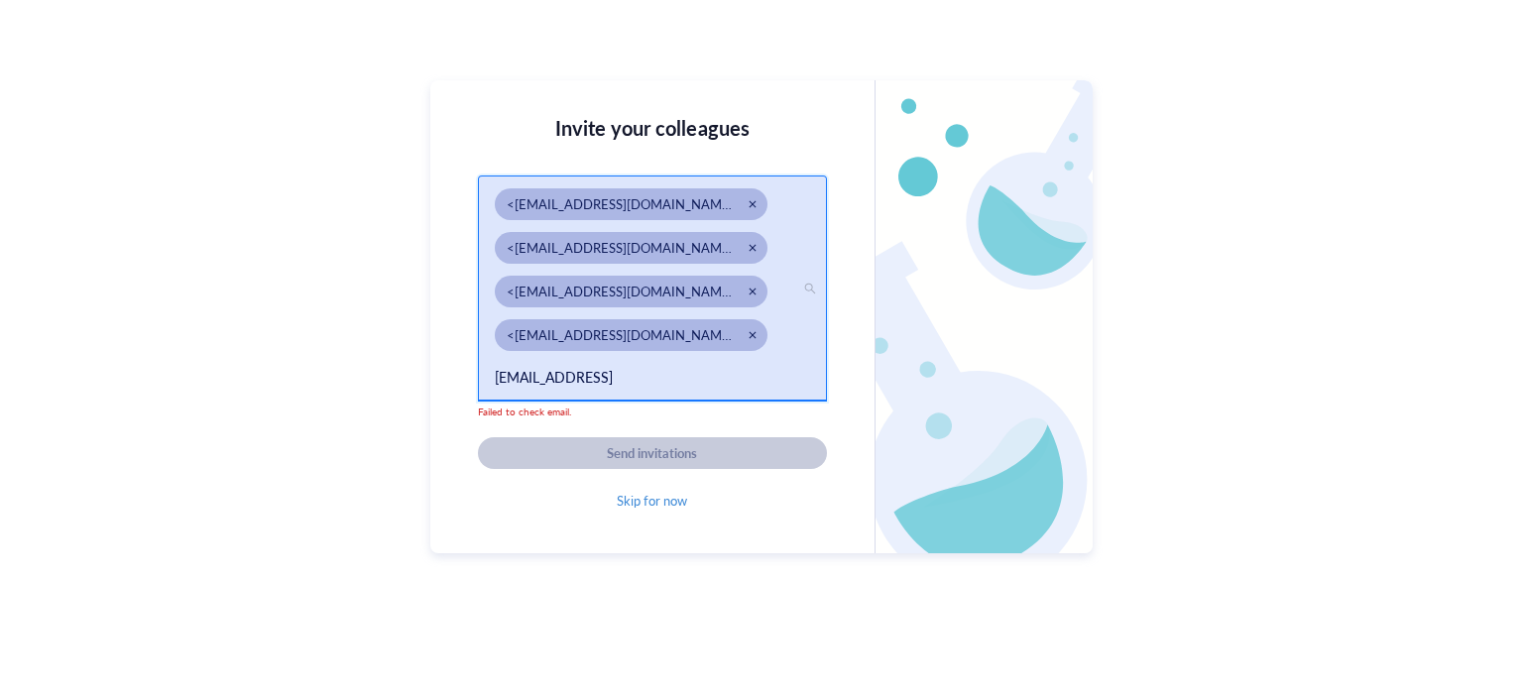
type input "[EMAIL_ADDRESS][DOMAIN_NAME]"
click at [682, 347] on div "<[EMAIL_ADDRESS][DOMAIN_NAME]>;" at bounding box center [652, 341] width 315 height 44
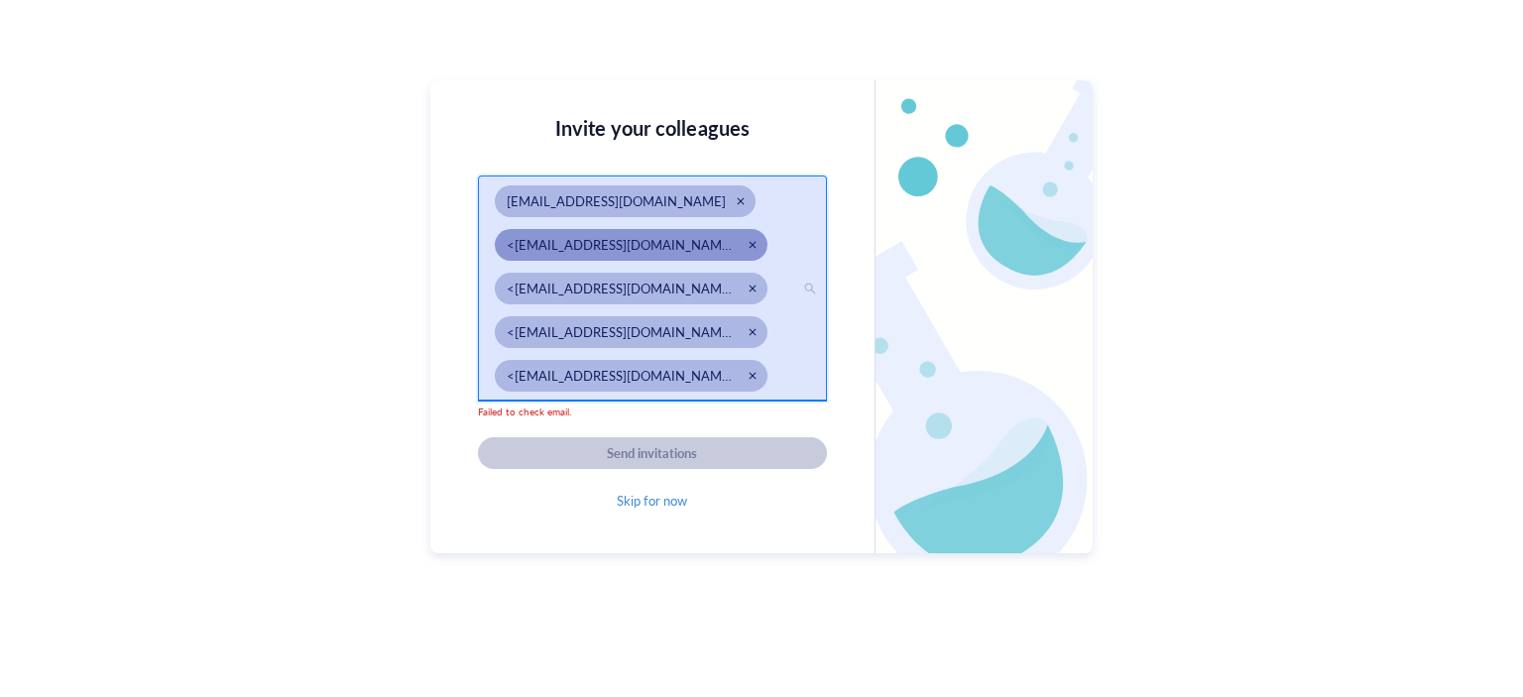
click at [748, 247] on div "Close" at bounding box center [752, 244] width 9 height 9
click at [748, 243] on div "Close" at bounding box center [752, 244] width 9 height 9
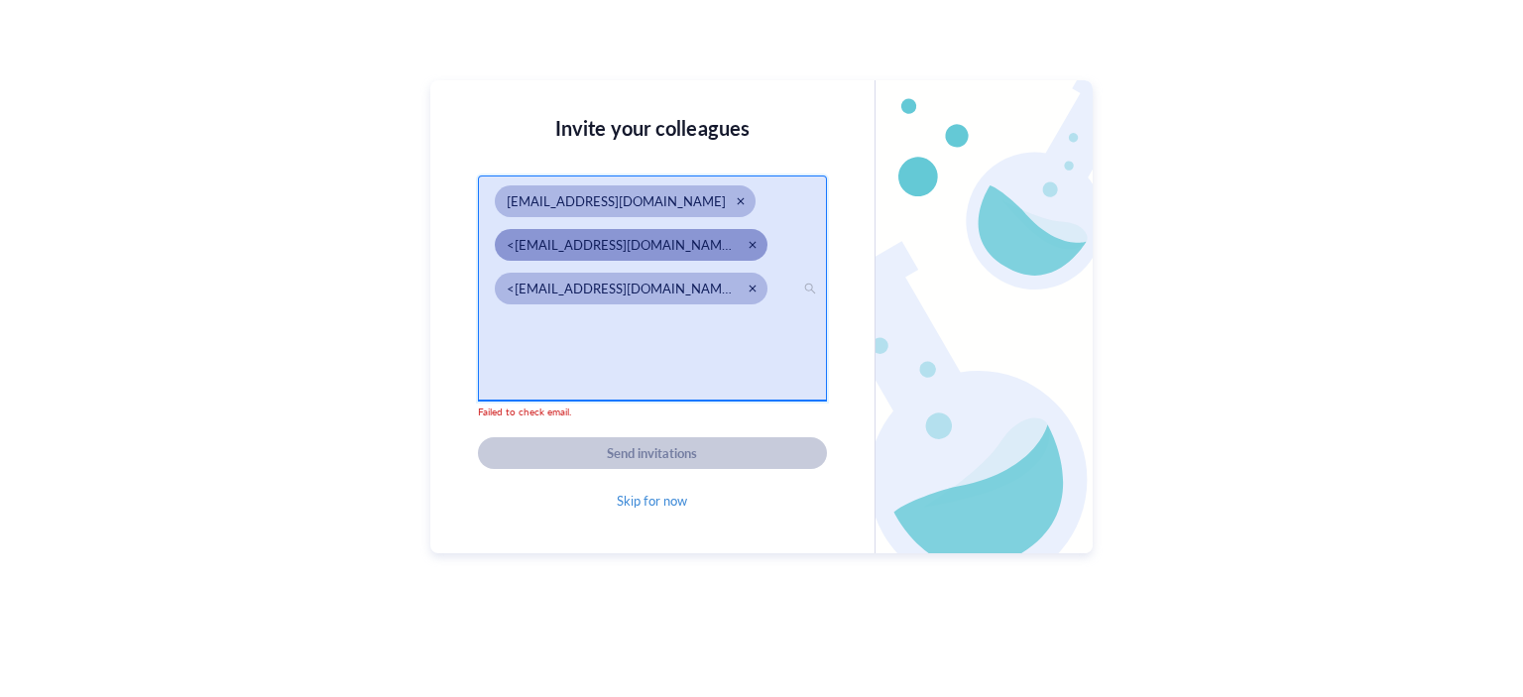
click at [746, 244] on div "Close" at bounding box center [753, 245] width 14 height 14
click at [746, 238] on div "Close" at bounding box center [753, 245] width 14 height 14
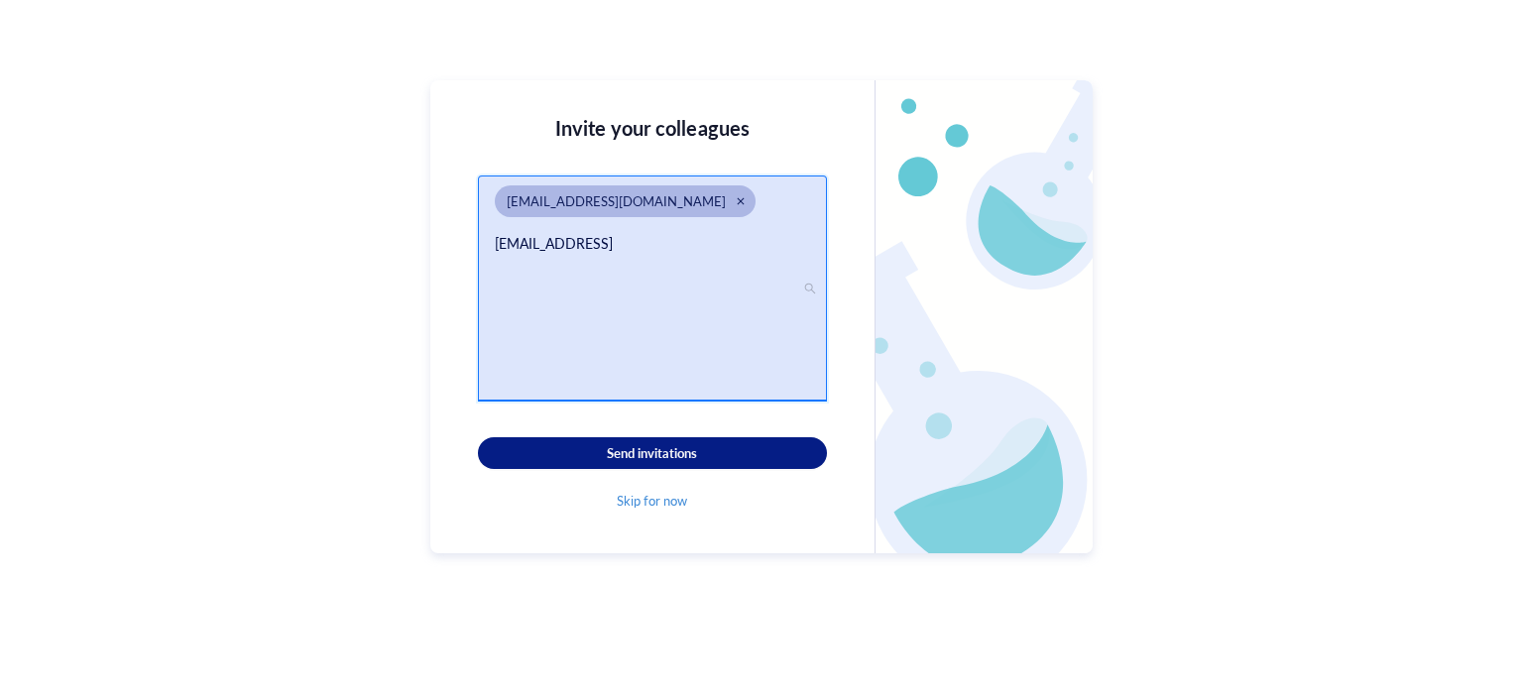
type input "[EMAIL_ADDRESS][DOMAIN_NAME]"
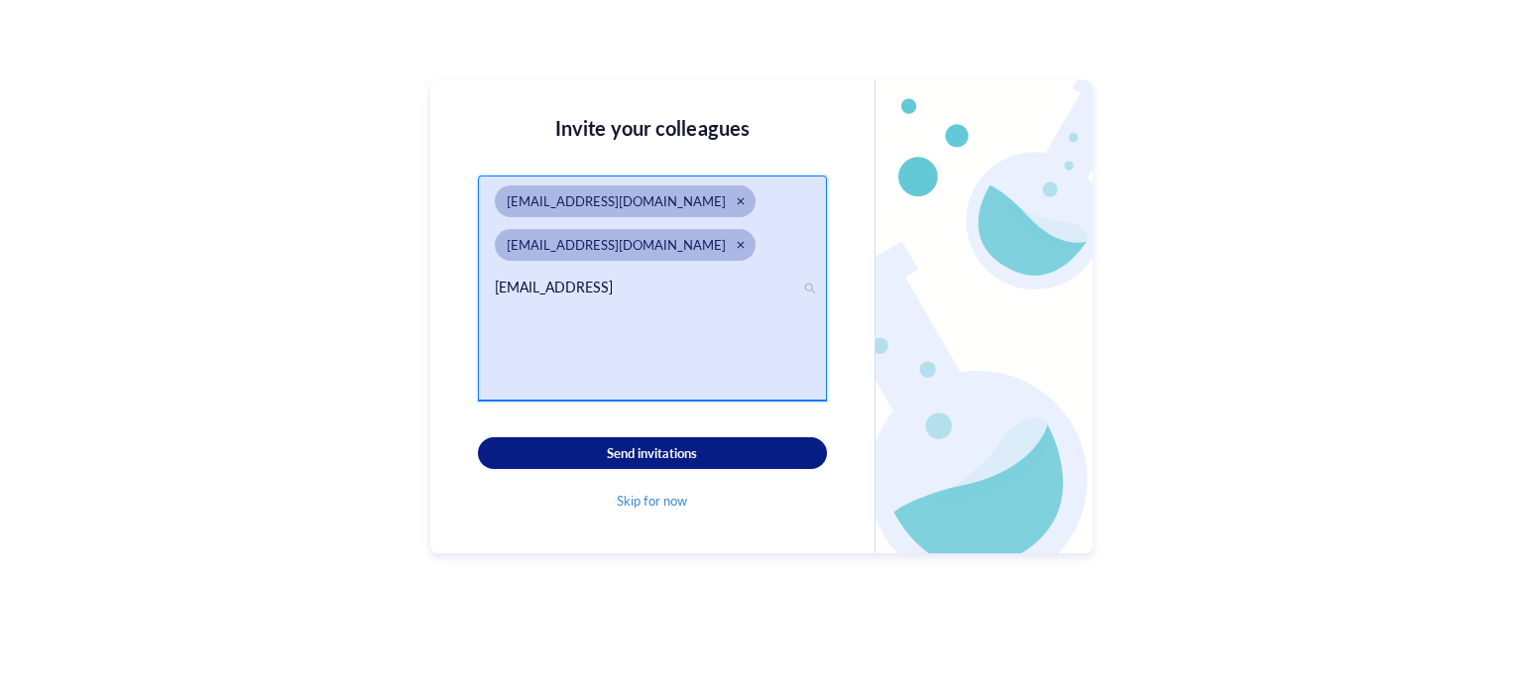
type input "[EMAIL_ADDRESS][DOMAIN_NAME]"
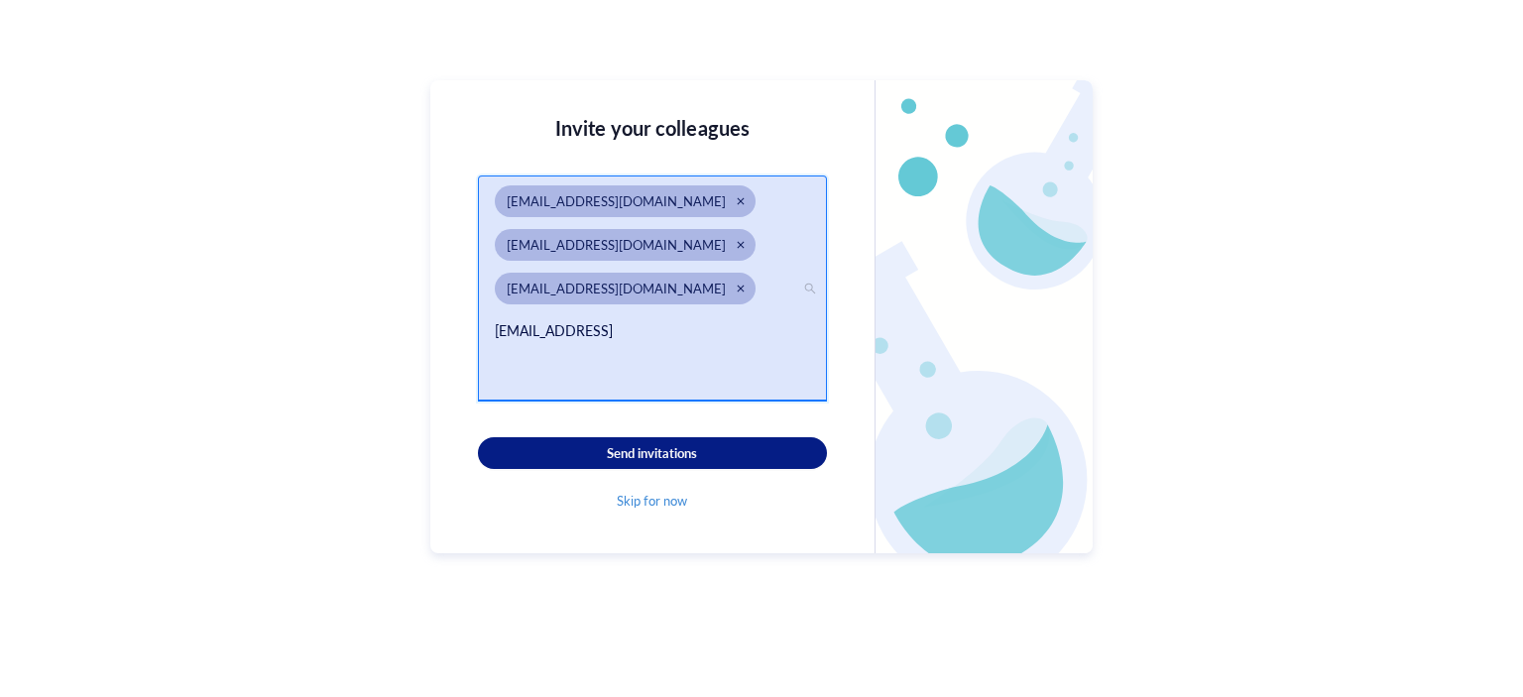
type input "[EMAIL_ADDRESS][DOMAIN_NAME]"
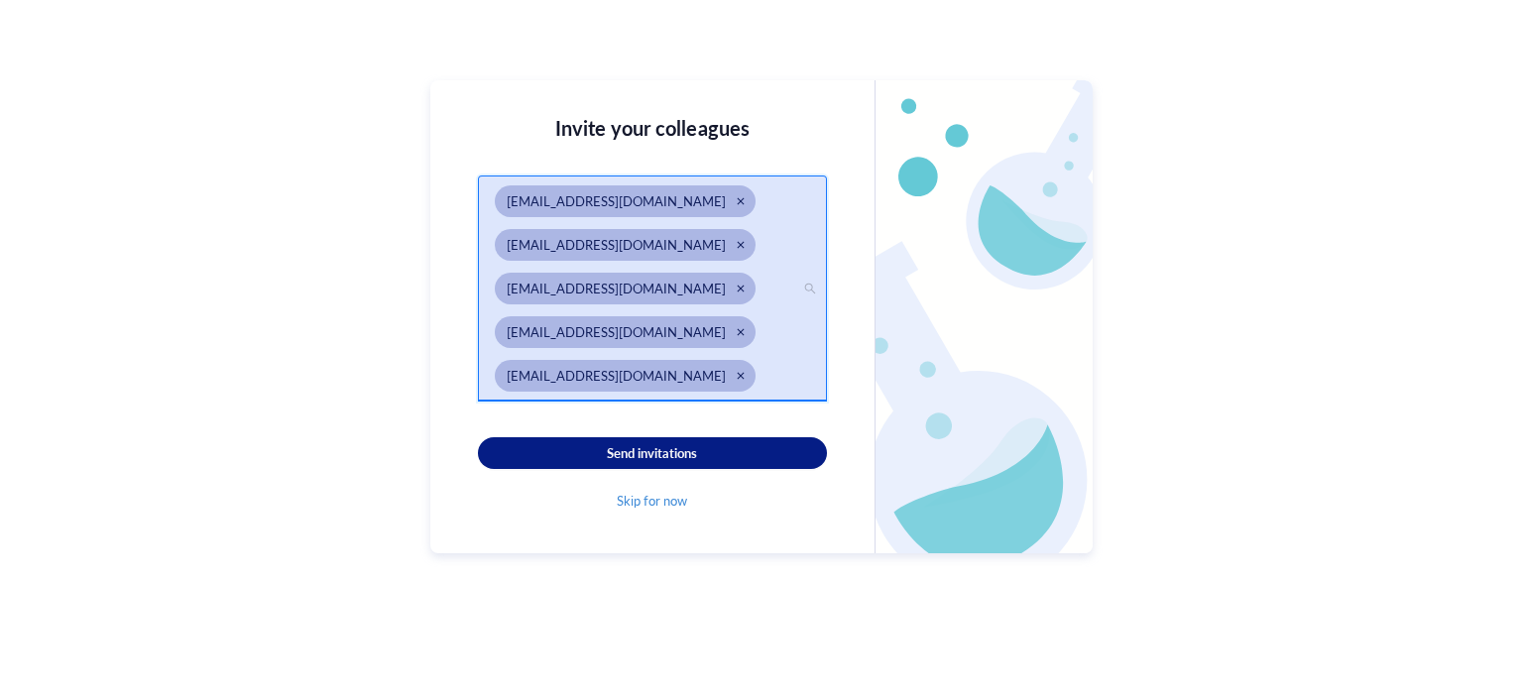
click at [758, 366] on div "[EMAIL_ADDRESS][DOMAIN_NAME]" at bounding box center [652, 382] width 315 height 44
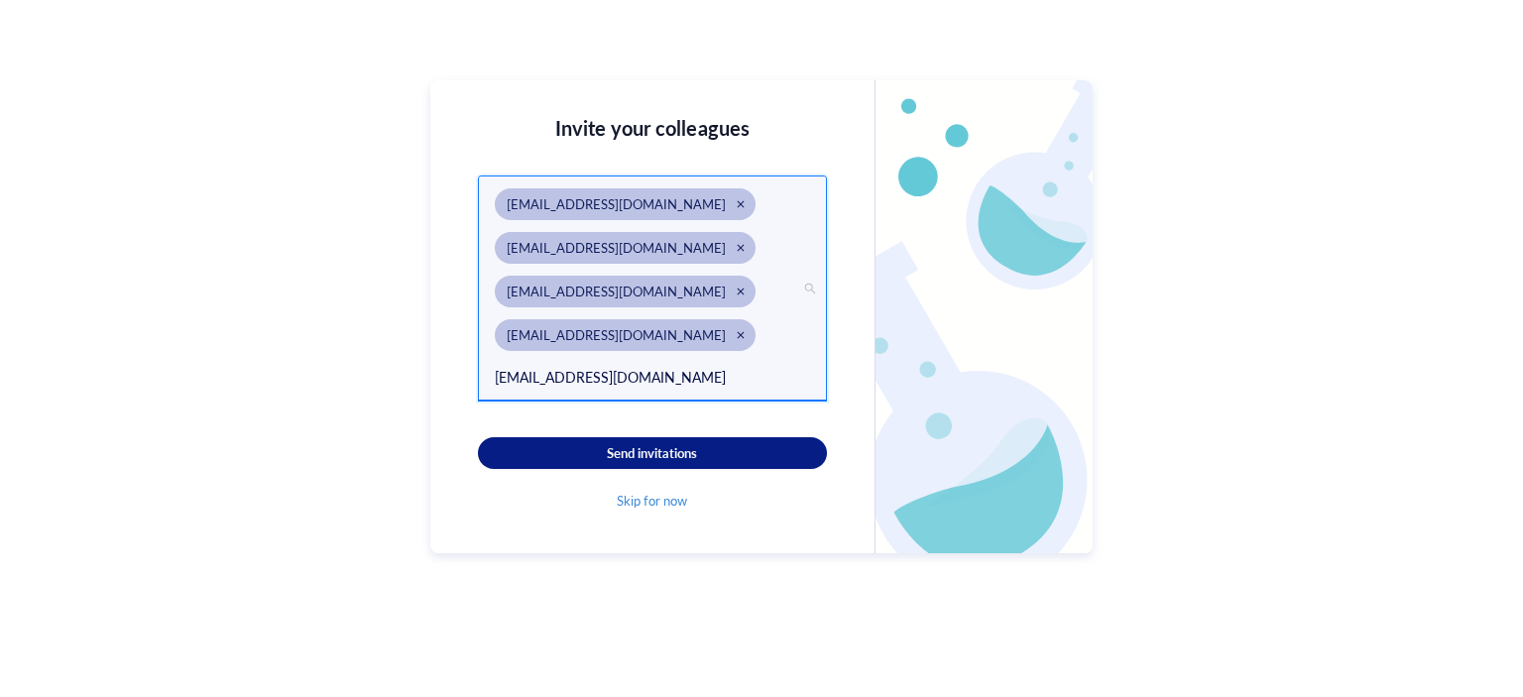
type input "[EMAIL_ADDRESS][DOMAIN_NAME]"
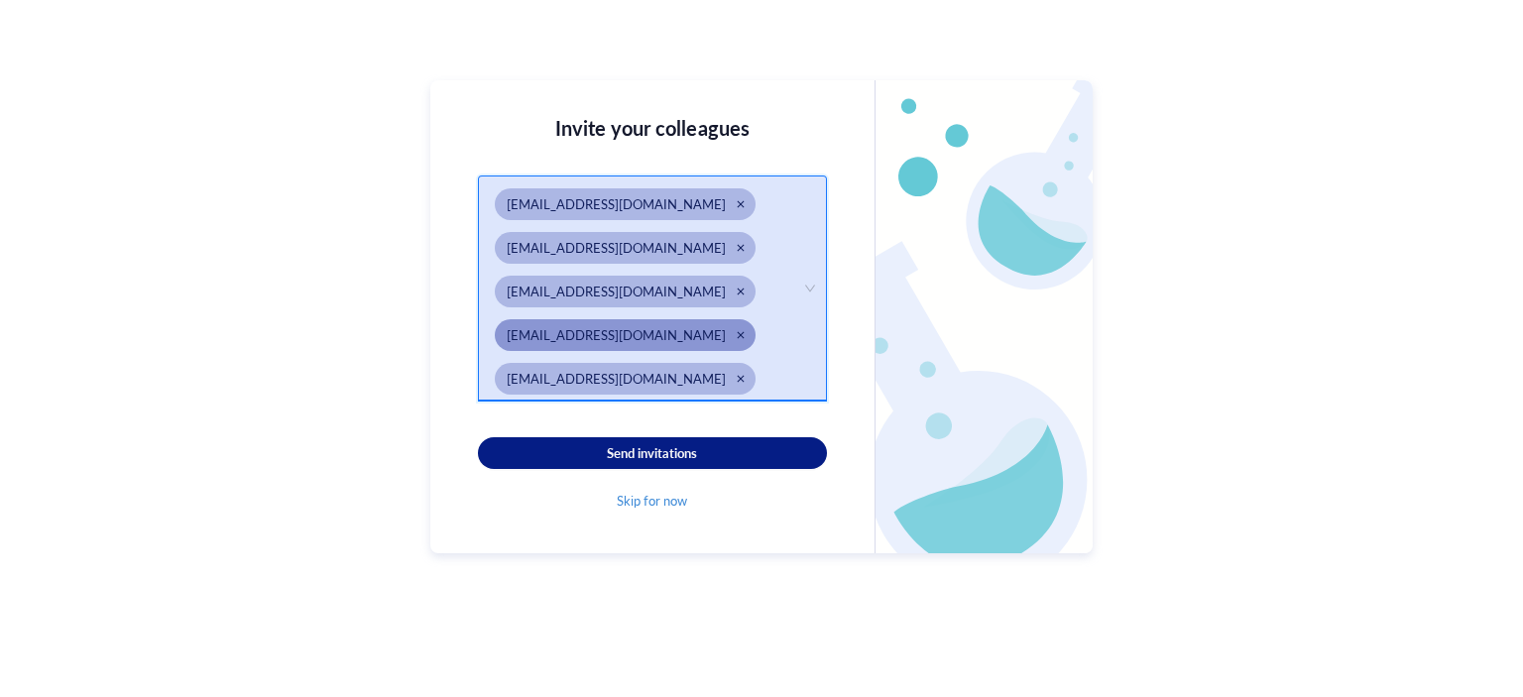
scroll to position [84, 0]
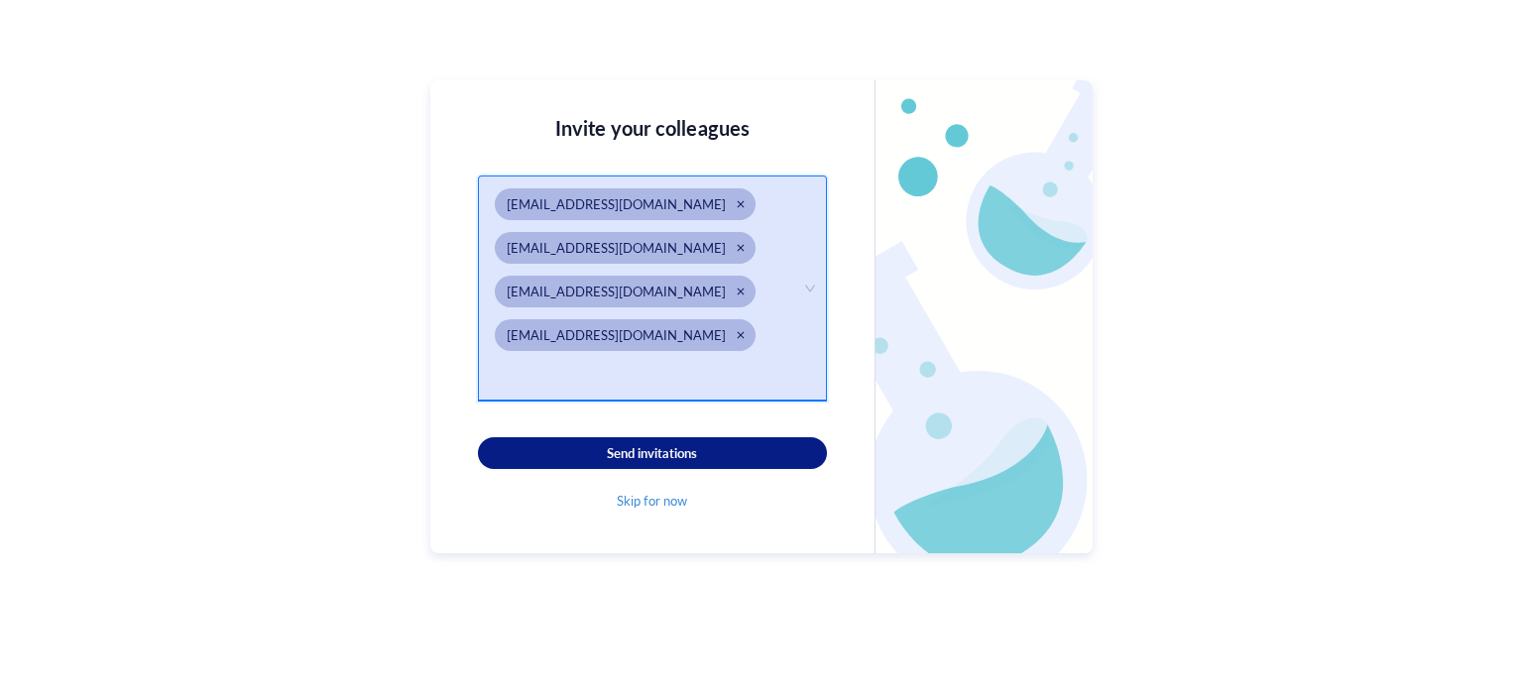
click at [608, 384] on input "search" at bounding box center [652, 377] width 315 height 24
type input "[EMAIL_ADDRESS][DOMAIN_NAME]"
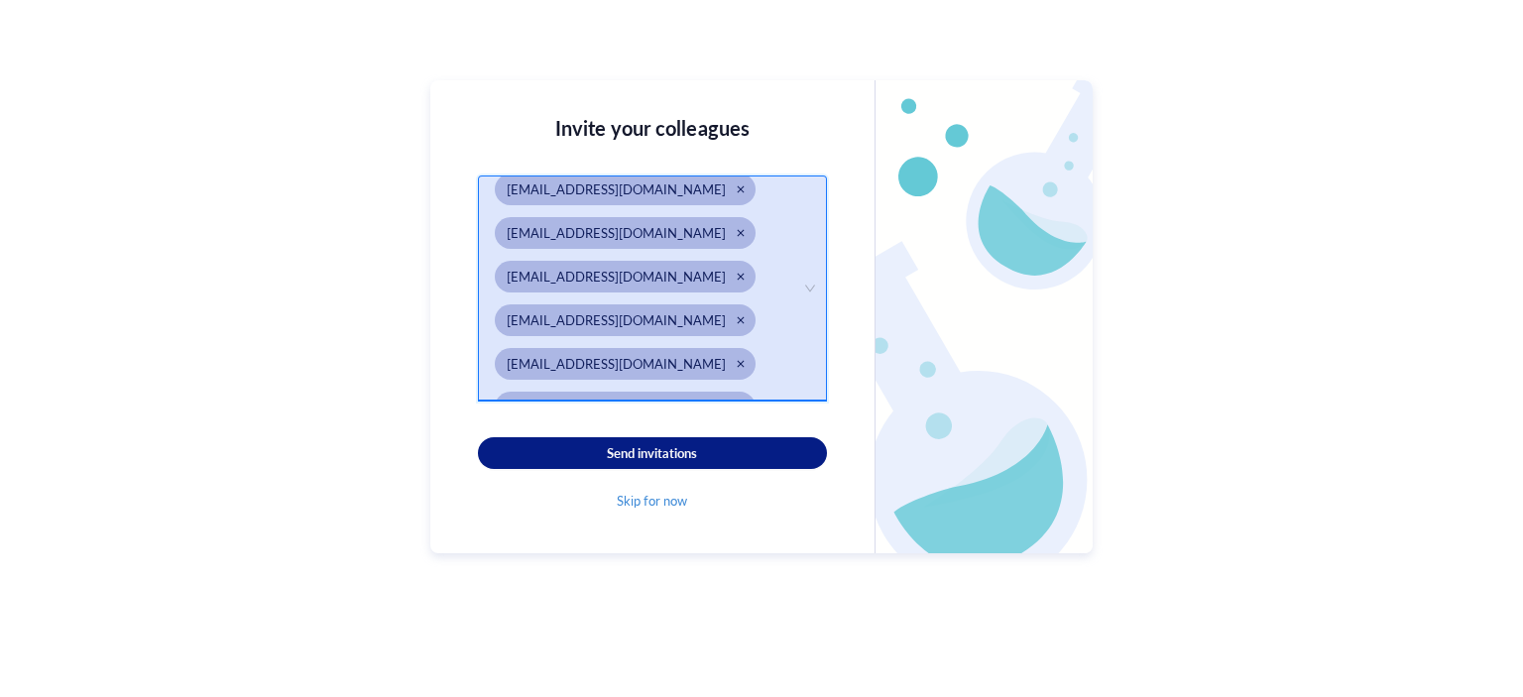
scroll to position [172, 0]
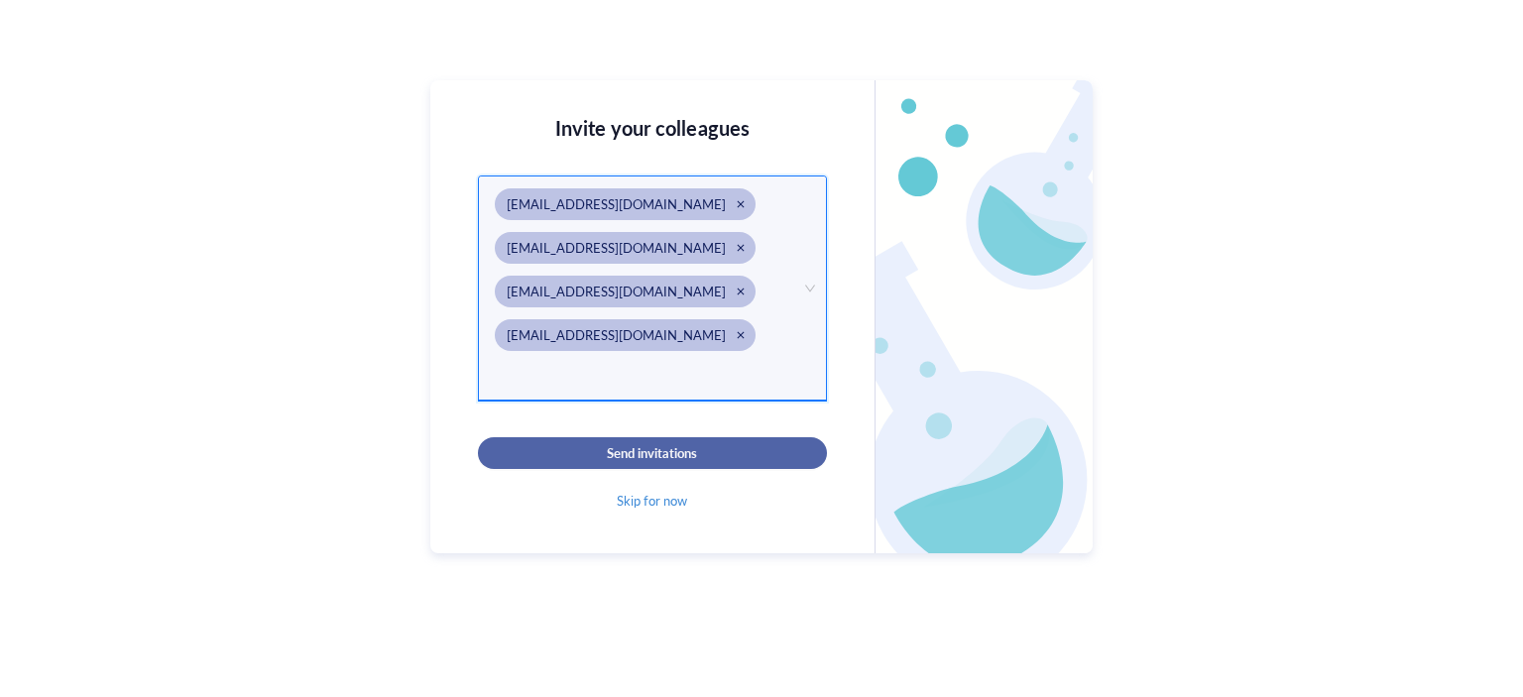
click at [703, 466] on button "Send invitations" at bounding box center [652, 453] width 349 height 32
